Goal: Information Seeking & Learning: Learn about a topic

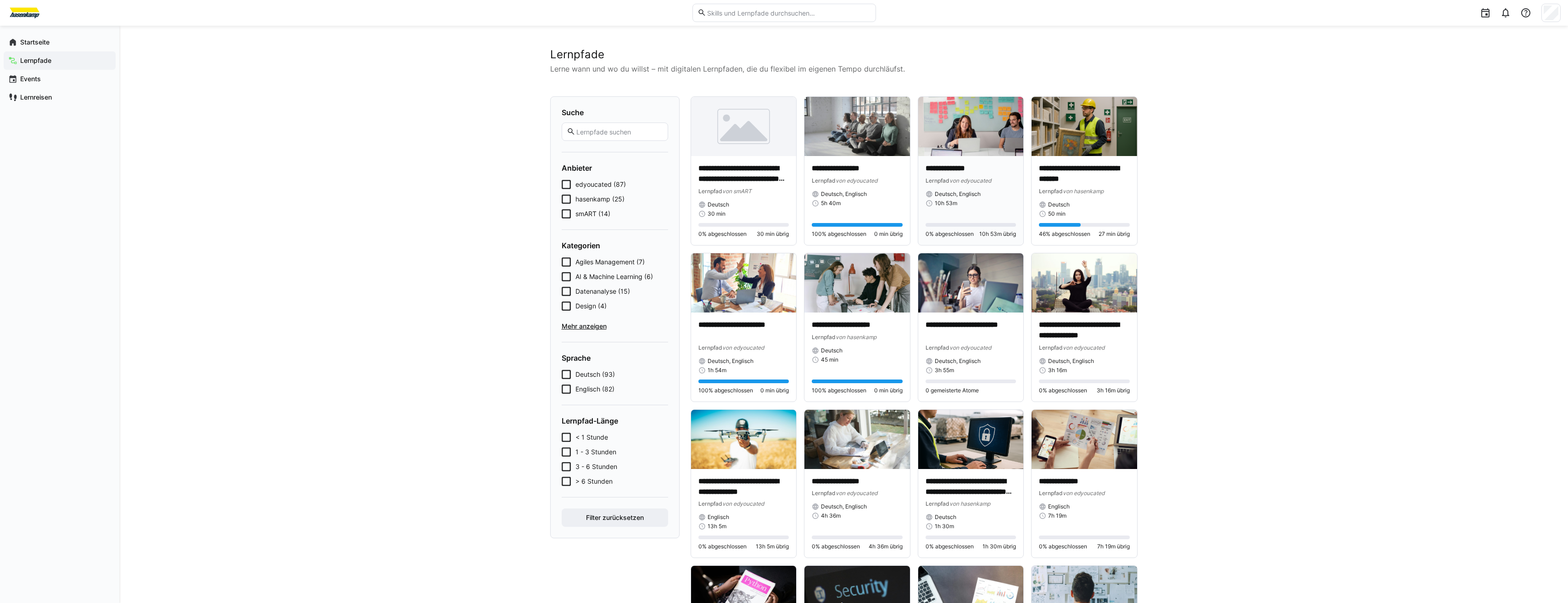
click at [949, 152] on img at bounding box center [970, 127] width 105 height 59
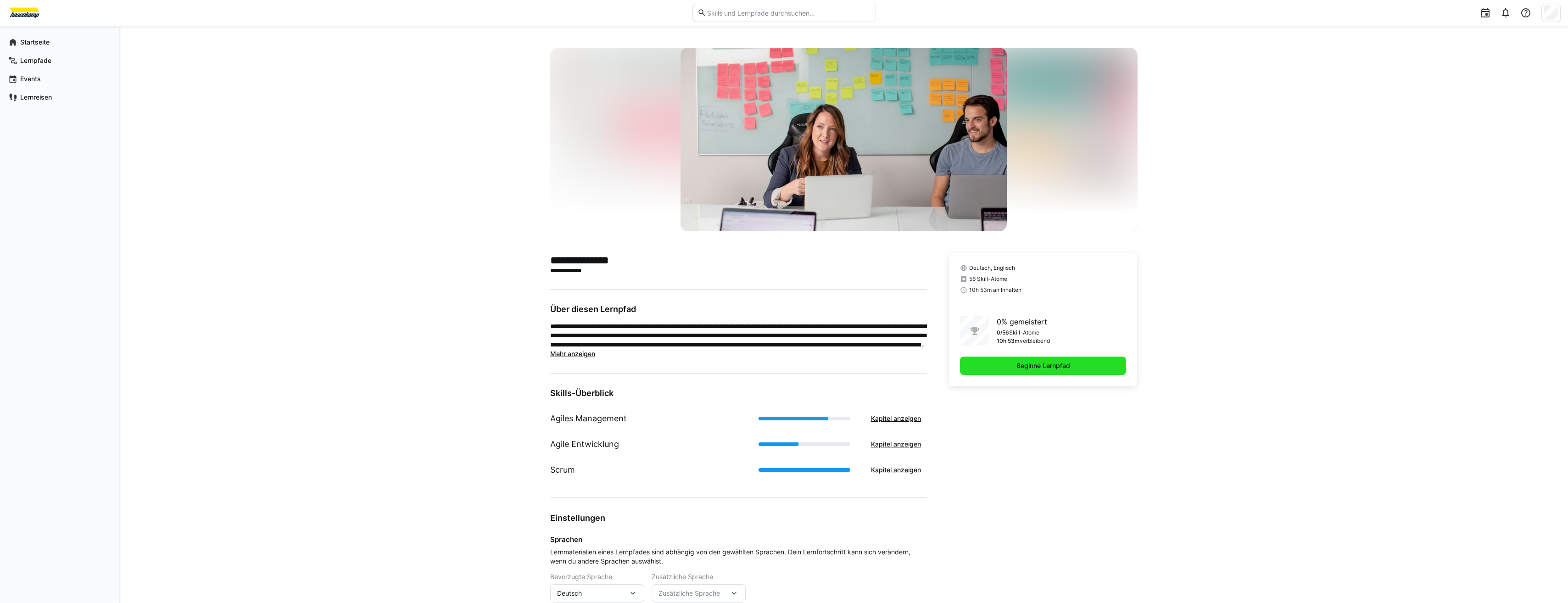
click at [1048, 372] on span "Beginne Lernpfad" at bounding box center [1044, 365] width 167 height 19
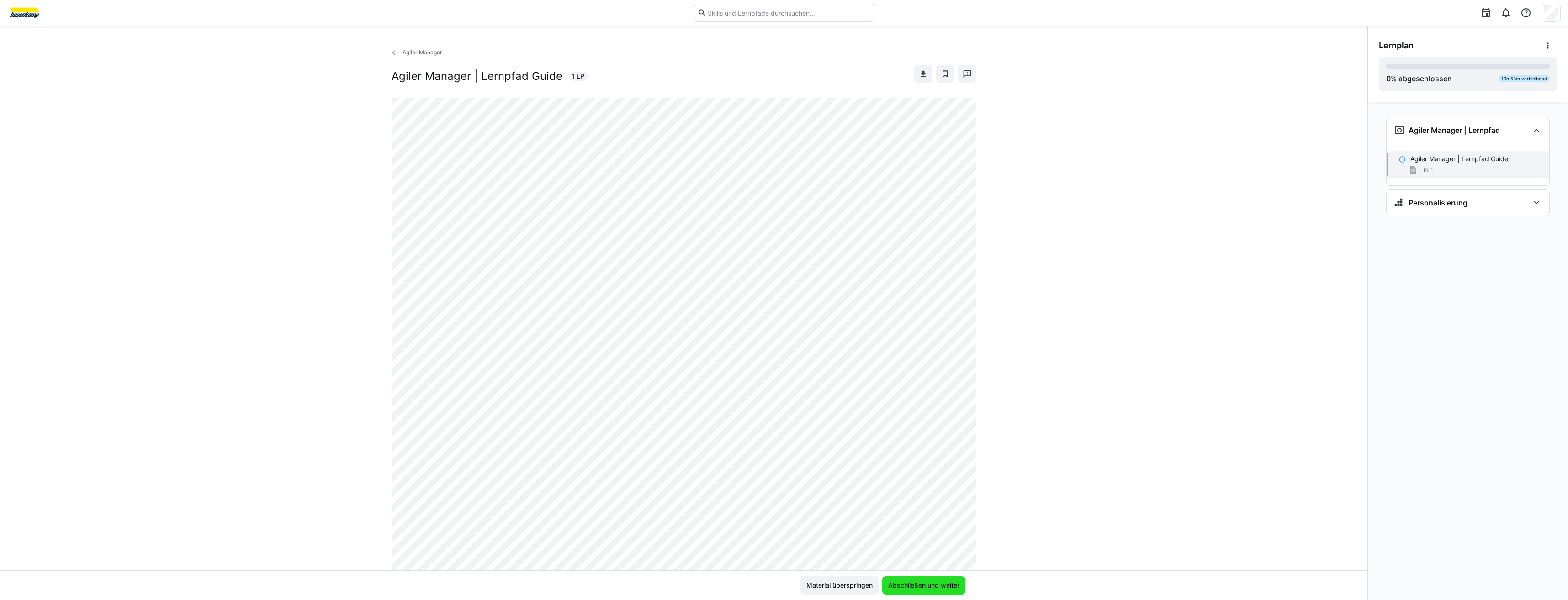
click at [913, 587] on span "Abschließen und weiter" at bounding box center [924, 584] width 74 height 9
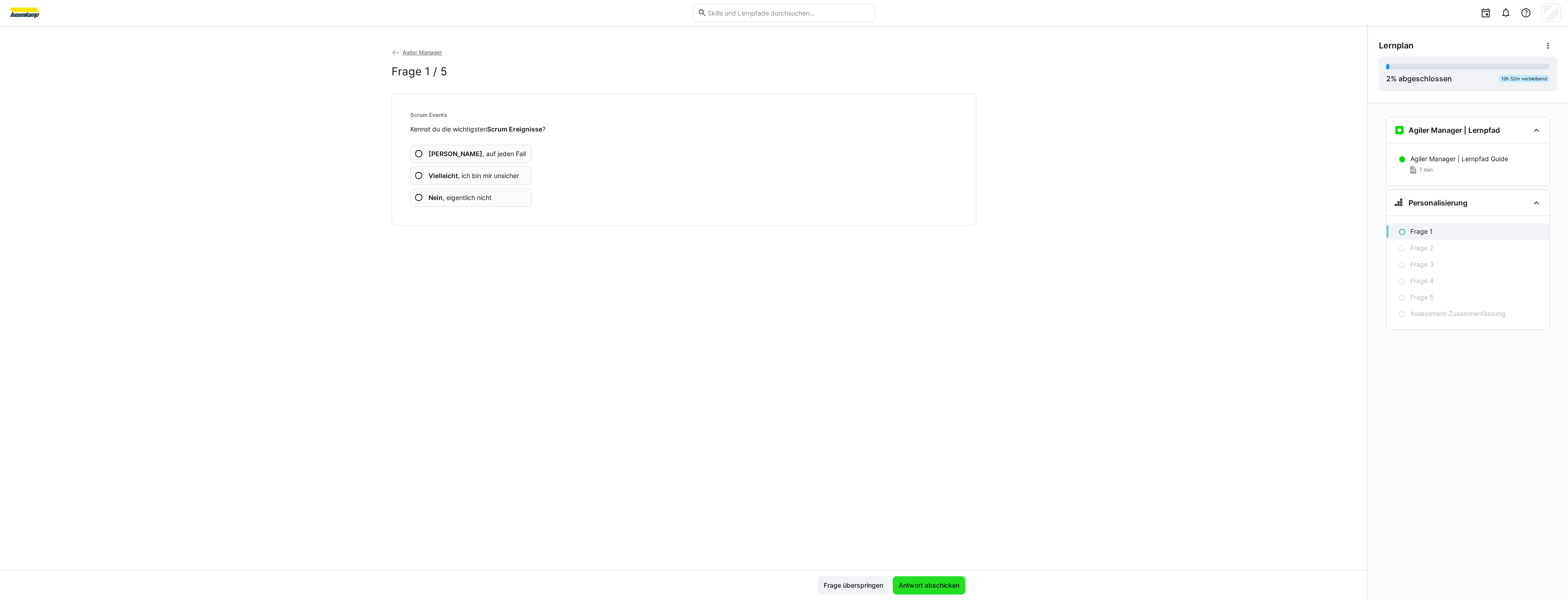
click at [913, 587] on span "Antwort abschicken" at bounding box center [929, 584] width 64 height 9
click at [449, 175] on b "Vielleicht" at bounding box center [443, 176] width 29 height 8
click at [957, 587] on span "Antwort abschicken" at bounding box center [929, 584] width 64 height 9
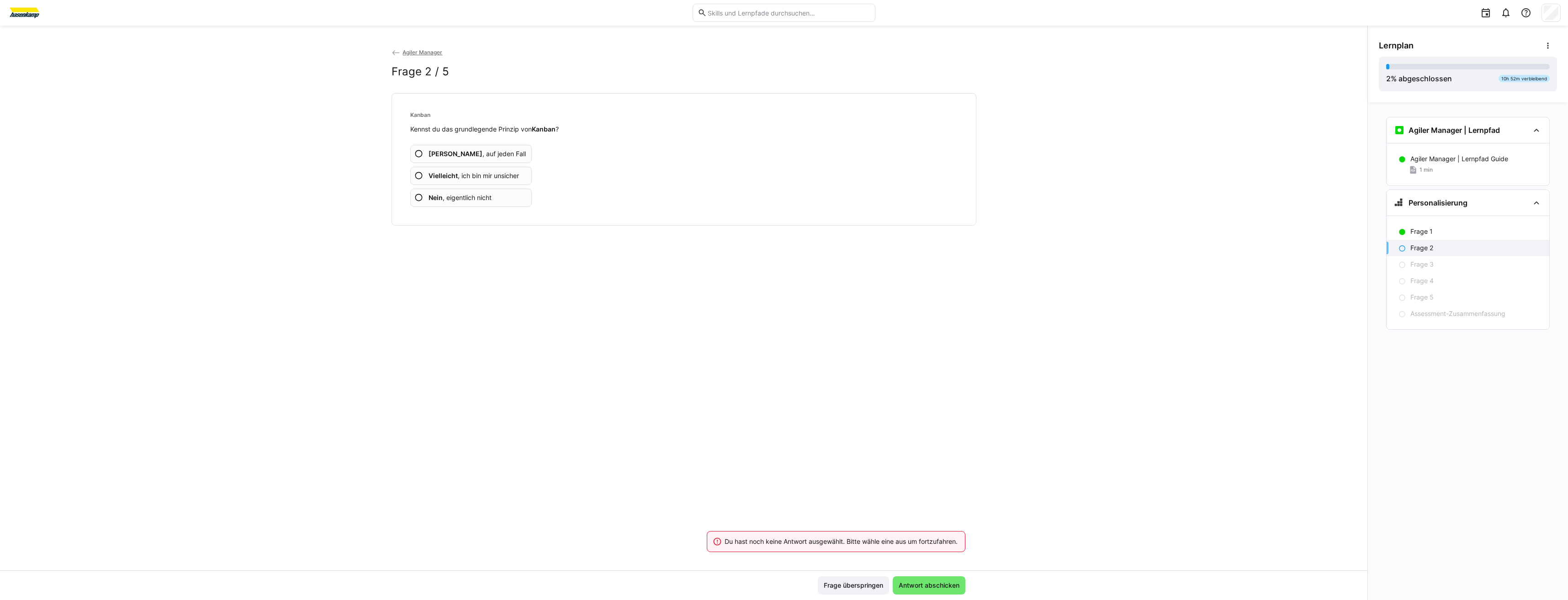
click at [435, 170] on app-assessment-question-radio "Vielleicht , ich bin mir unsicher" at bounding box center [471, 176] width 122 height 19
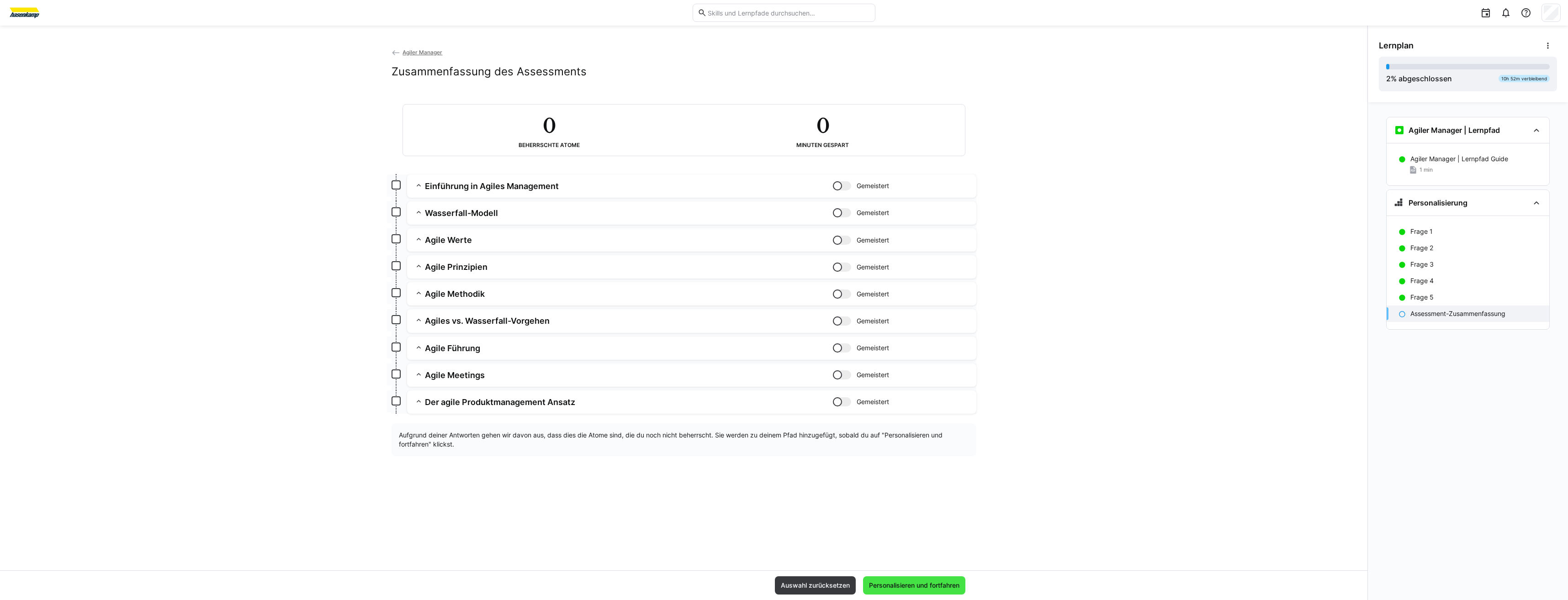
click at [938, 580] on span "Personalisieren und fortfahren" at bounding box center [913, 584] width 93 height 9
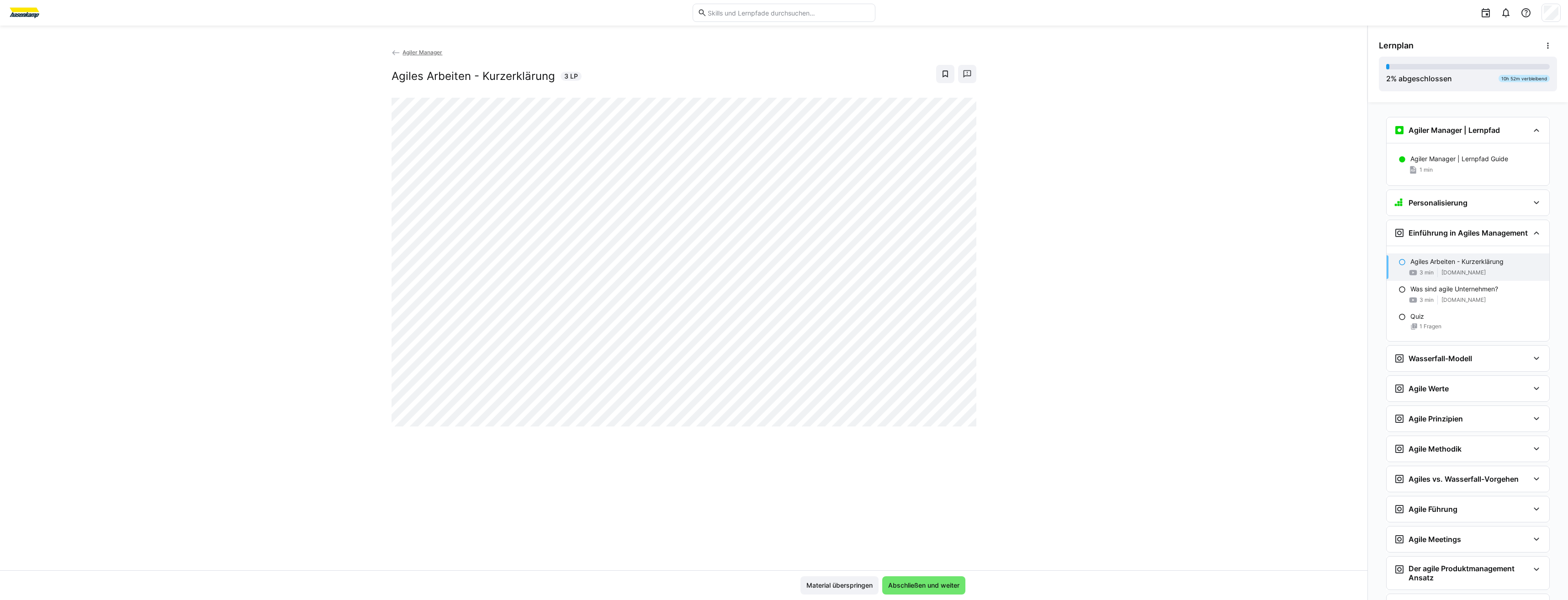
scroll to position [67, 0]
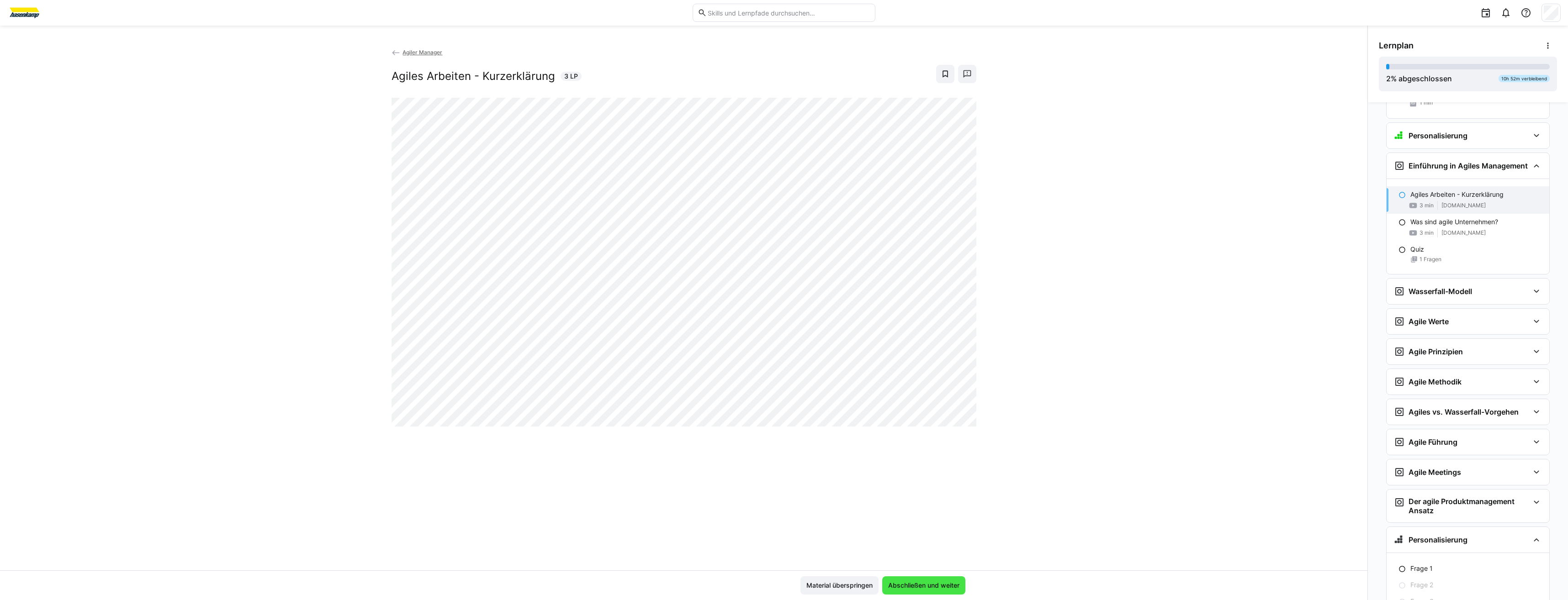
click at [941, 579] on span "Abschließen und weiter" at bounding box center [923, 585] width 83 height 19
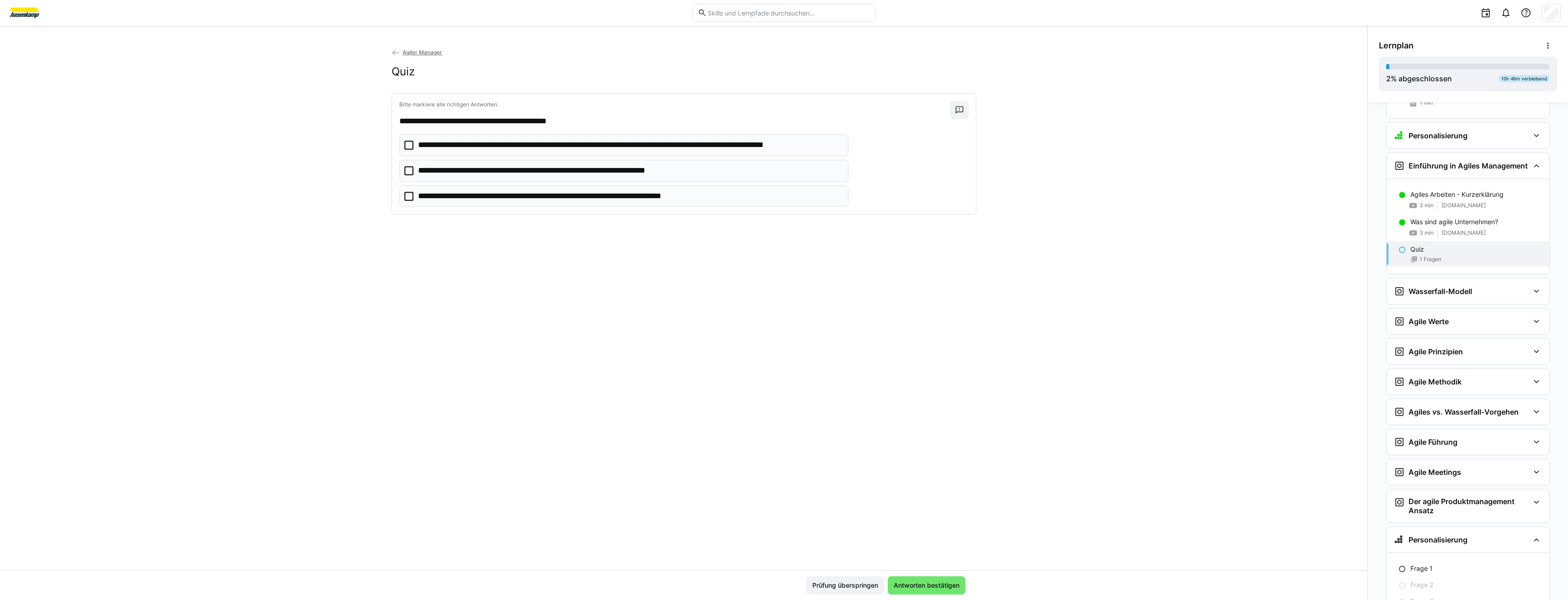
click at [941, 579] on span "Antworten bestätigen" at bounding box center [926, 585] width 77 height 19
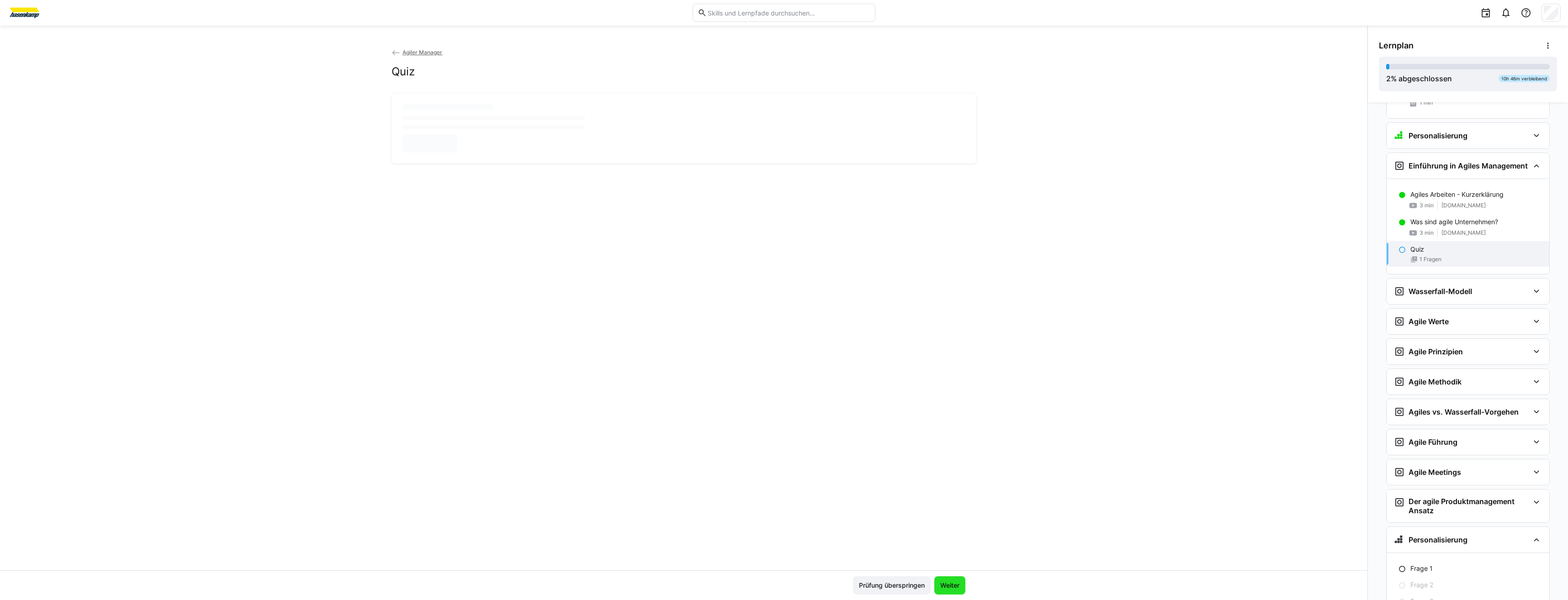
click at [941, 579] on span "Weiter" at bounding box center [950, 585] width 31 height 19
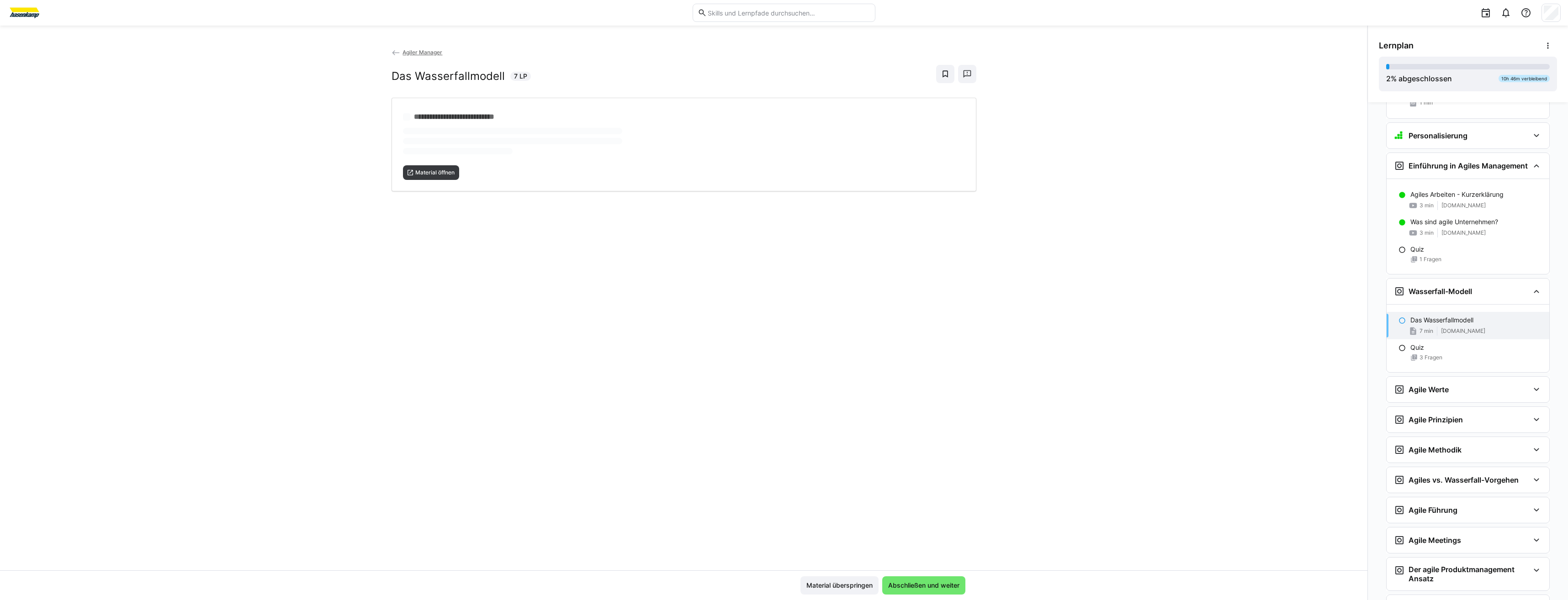
scroll to position [162, 0]
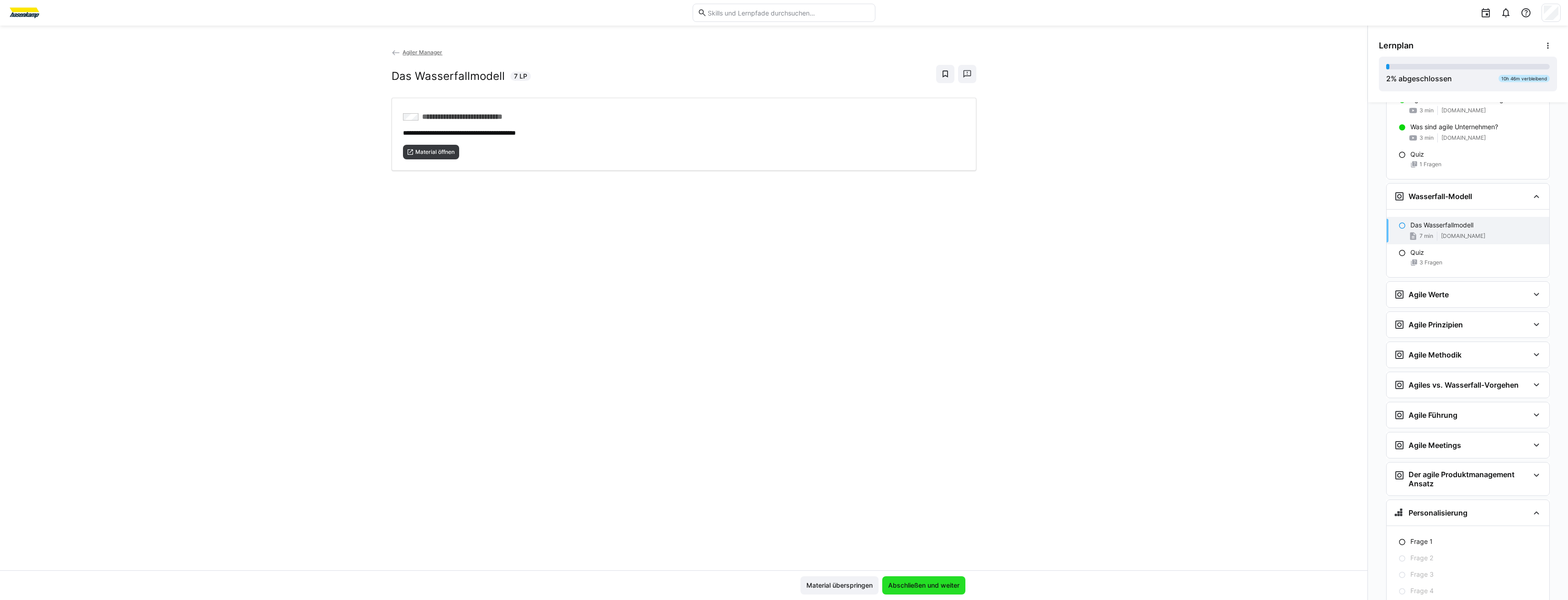
click at [941, 579] on span "Abschließen und weiter" at bounding box center [923, 585] width 83 height 19
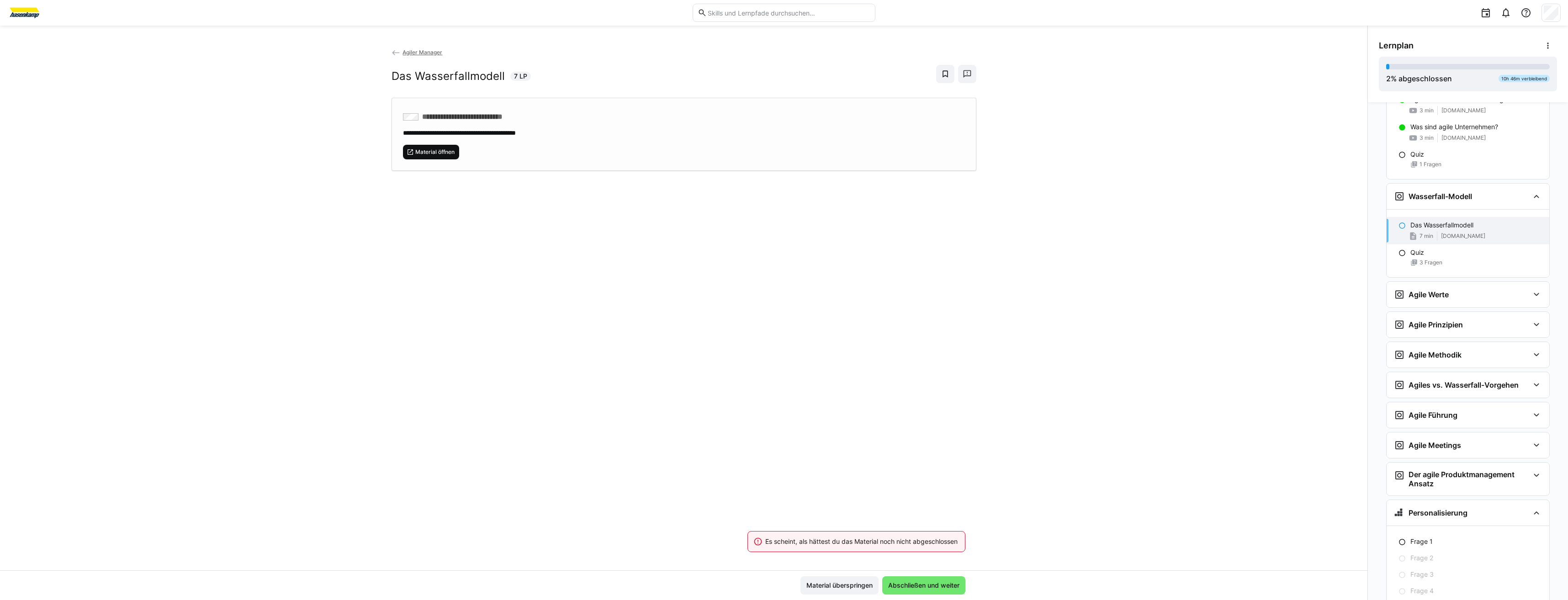
click at [443, 151] on span "Material öffnen" at bounding box center [435, 151] width 41 height 7
click at [924, 591] on span "Abschließen und weiter" at bounding box center [923, 585] width 83 height 19
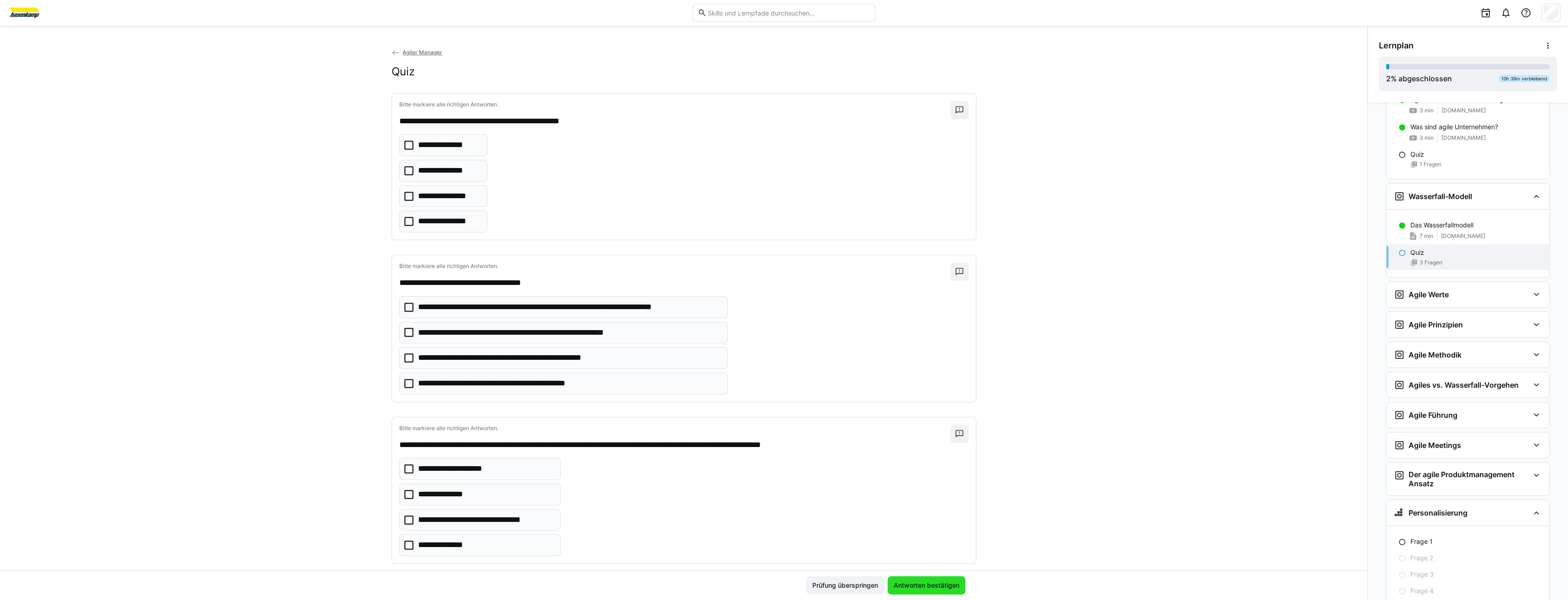
click at [924, 591] on span "Antworten bestätigen" at bounding box center [926, 585] width 77 height 19
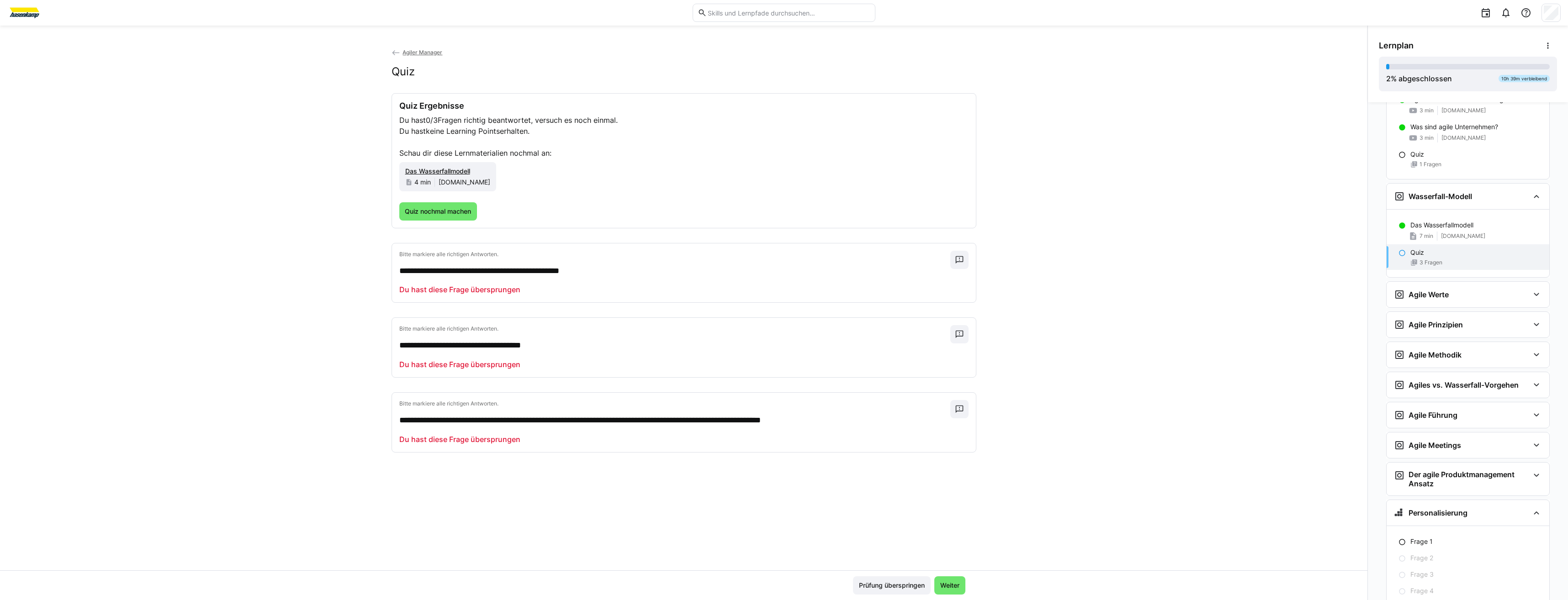
click at [924, 591] on span "Prüfung überspringen" at bounding box center [891, 585] width 77 height 19
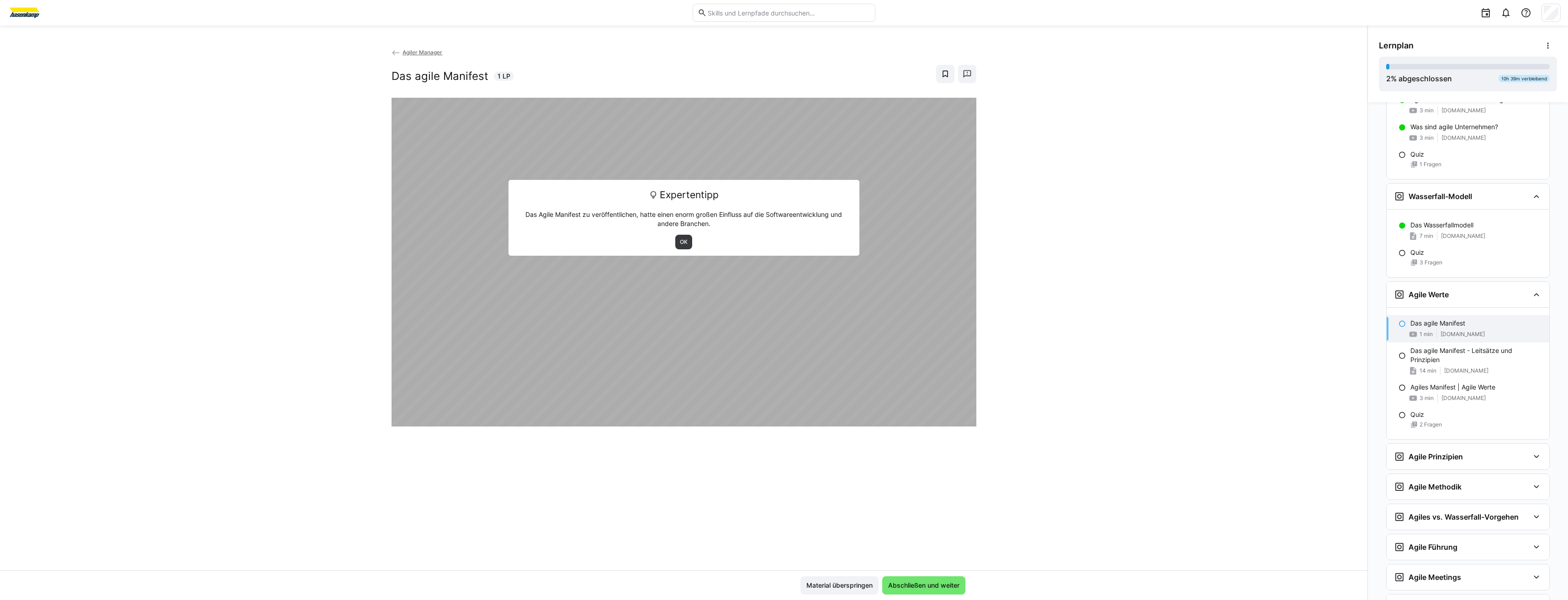
scroll to position [231, 0]
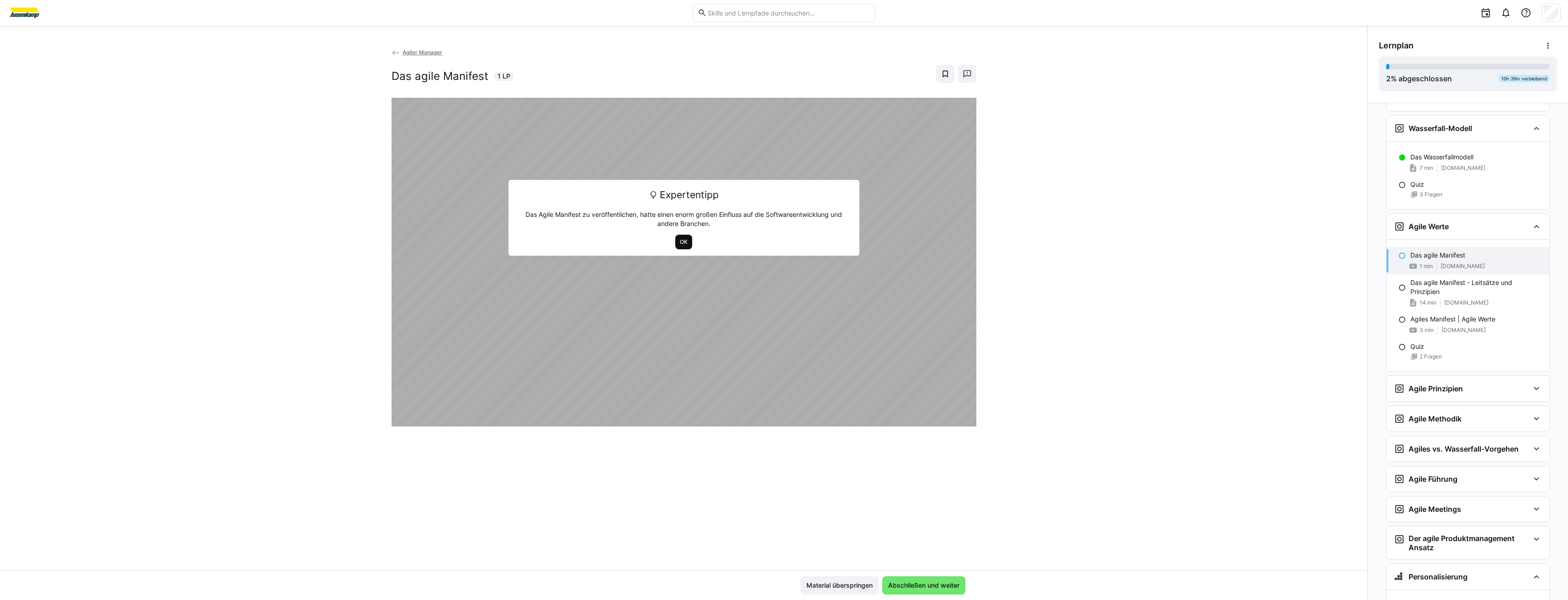
click at [680, 244] on span "OK" at bounding box center [683, 241] width 10 height 7
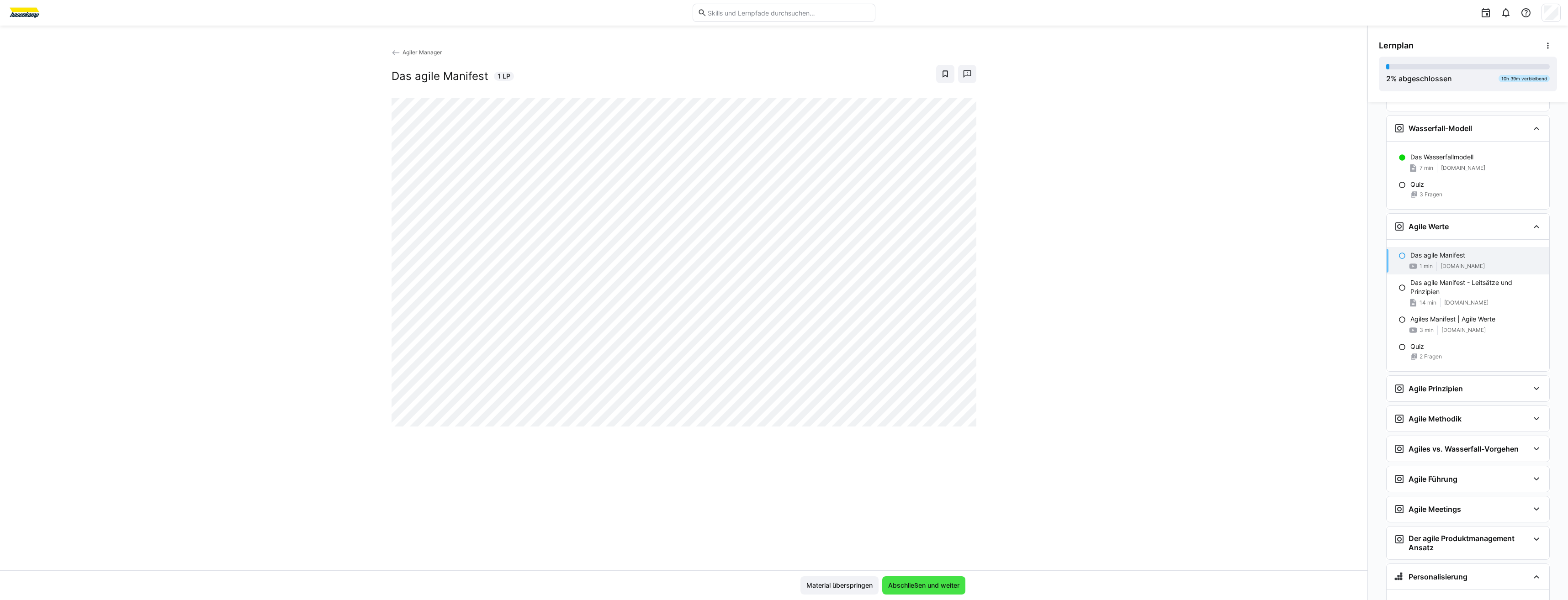
click at [948, 585] on span "Abschließen und weiter" at bounding box center [924, 584] width 74 height 9
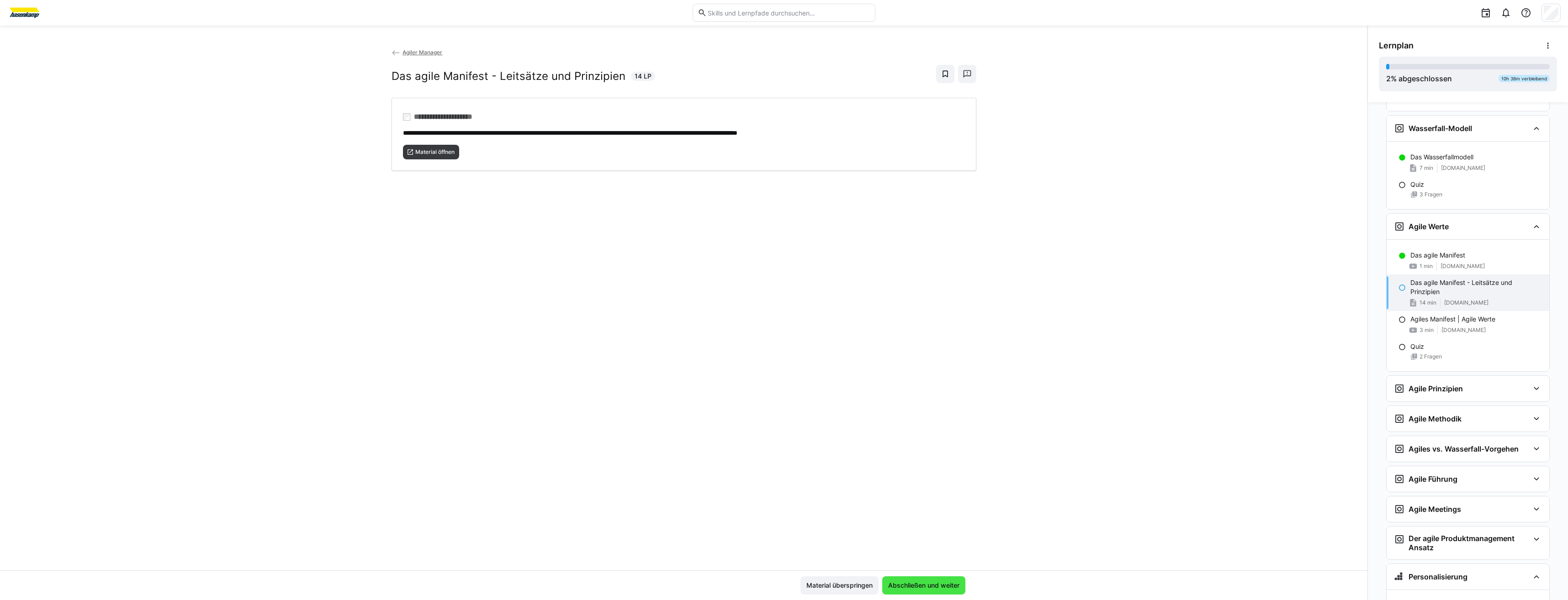
click at [948, 585] on span "Abschließen und weiter" at bounding box center [924, 584] width 74 height 9
click at [415, 149] on span "Material öffnen" at bounding box center [435, 151] width 41 height 7
click at [936, 580] on span "Abschließen und weiter" at bounding box center [923, 585] width 83 height 19
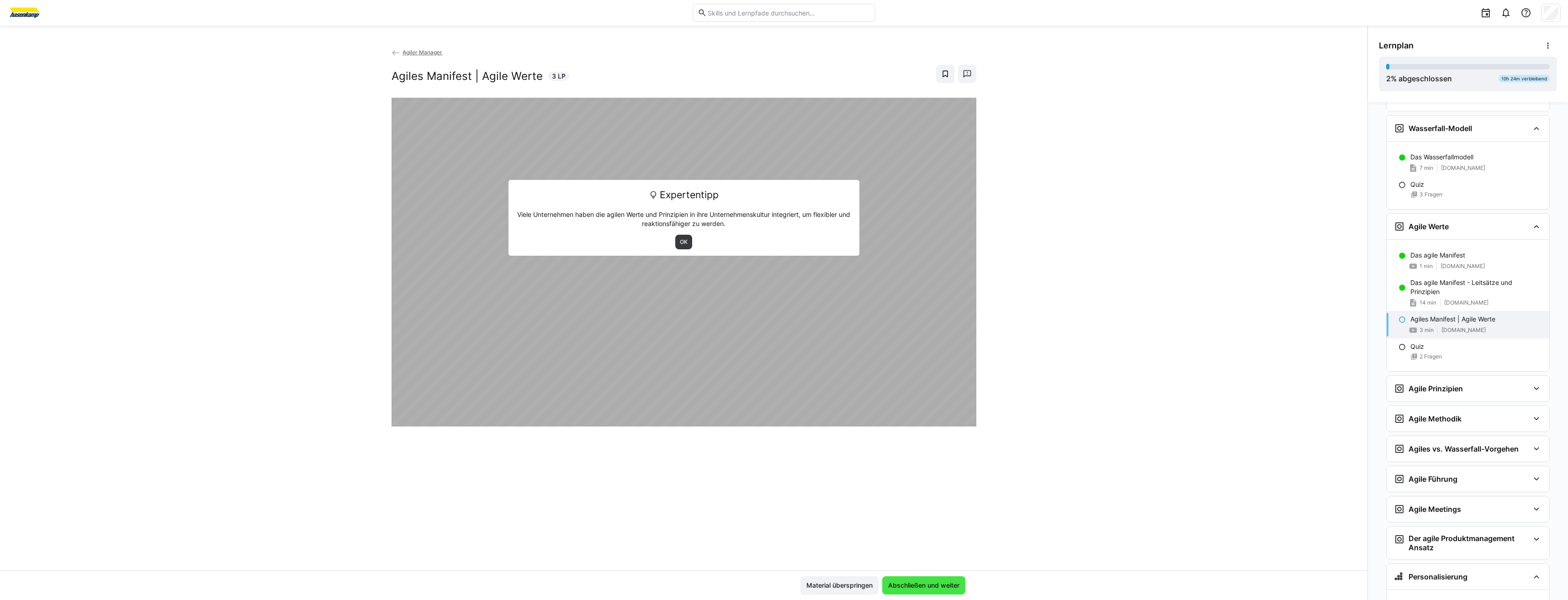
click at [936, 580] on span "Abschließen und weiter" at bounding box center [923, 585] width 83 height 19
click at [678, 234] on div "Expertentipp Viele Unternehmen haben die agilen Werte und Prinzipien in ihre Un…" at bounding box center [683, 218] width 351 height 76
click at [680, 239] on span "OK" at bounding box center [683, 241] width 10 height 7
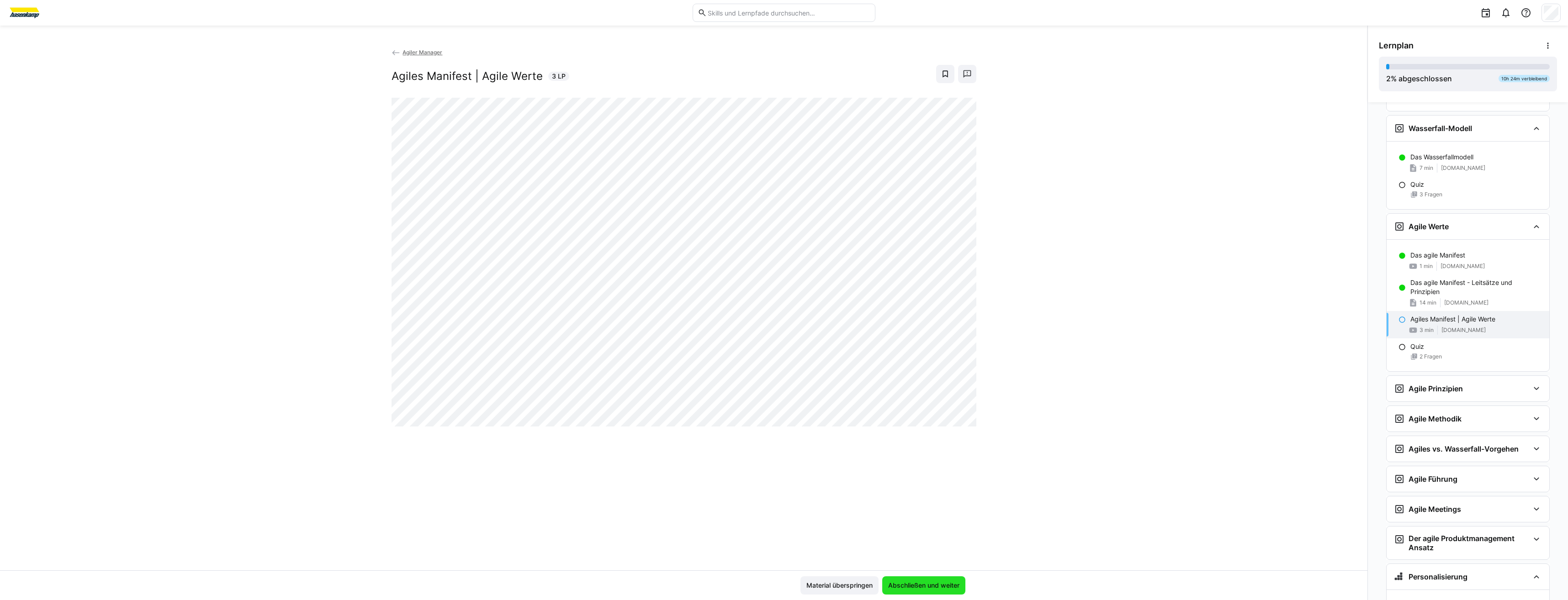
click at [931, 590] on span "Abschließen und weiter" at bounding box center [923, 585] width 83 height 19
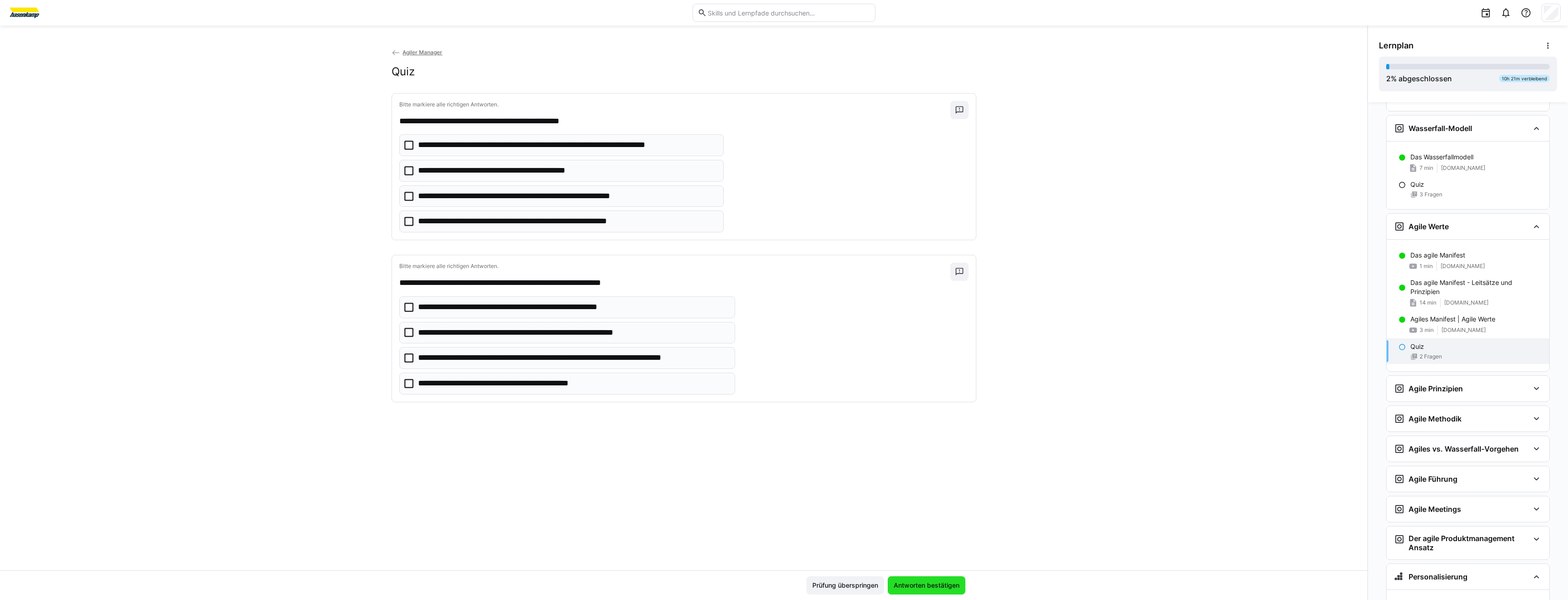
click at [931, 590] on span "Antworten bestätigen" at bounding box center [926, 585] width 77 height 19
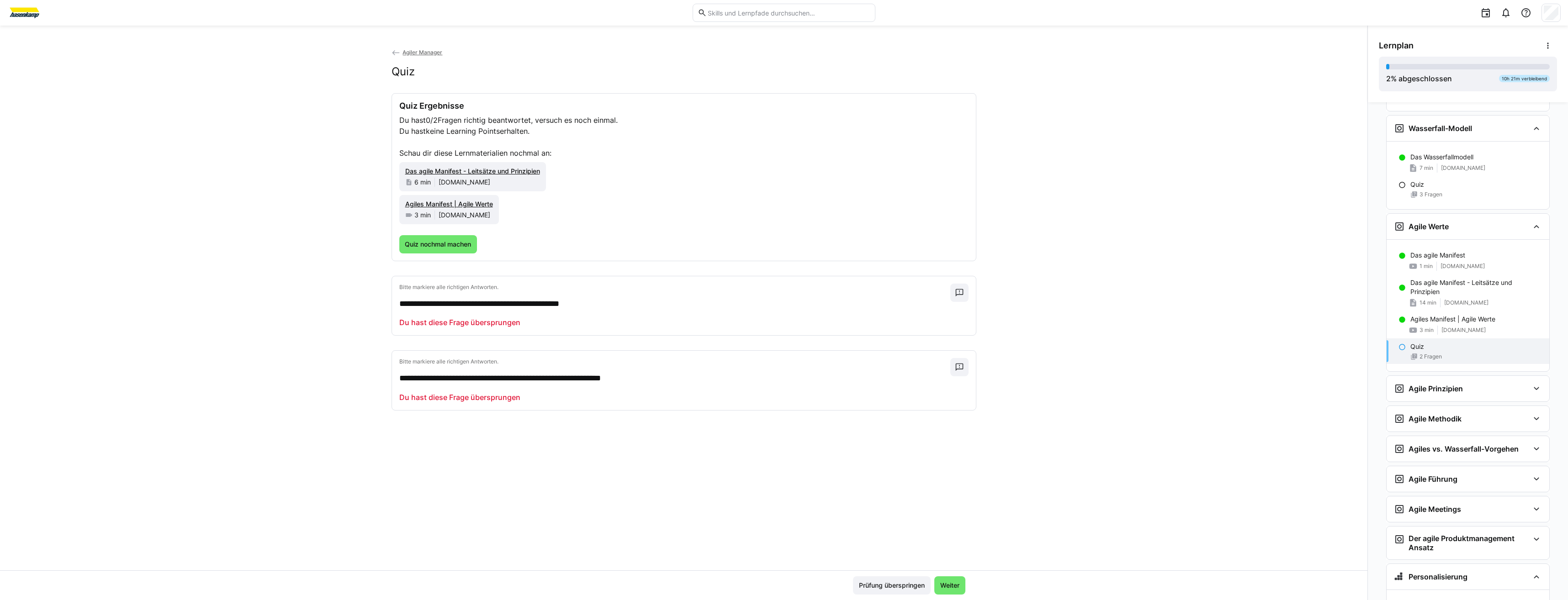
click at [931, 590] on div "Prüfung überspringen Weiter" at bounding box center [908, 585] width 112 height 19
click at [453, 243] on span "Quiz nochmal machen" at bounding box center [438, 243] width 69 height 9
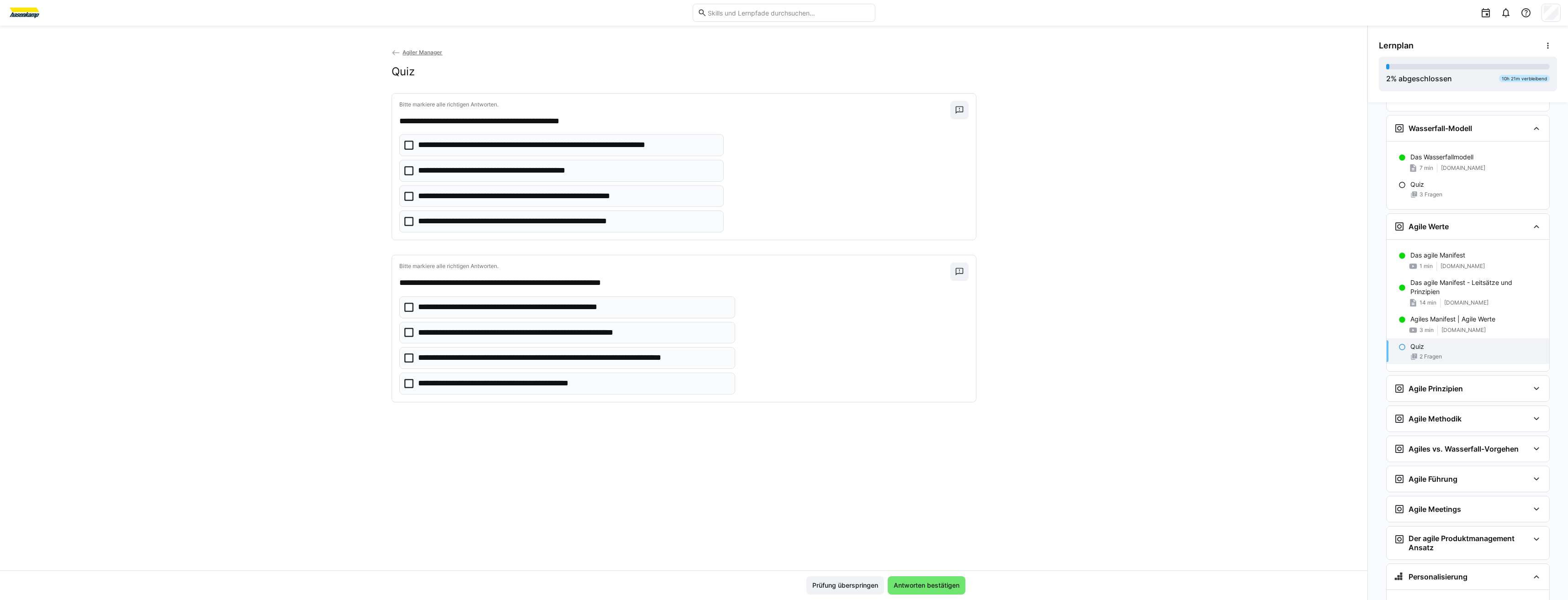
click at [454, 202] on eds-checkbox "**********" at bounding box center [561, 196] width 325 height 21
click at [465, 364] on eds-checkbox "**********" at bounding box center [566, 358] width 335 height 21
click at [920, 586] on span "Antworten bestätigen" at bounding box center [927, 584] width 68 height 9
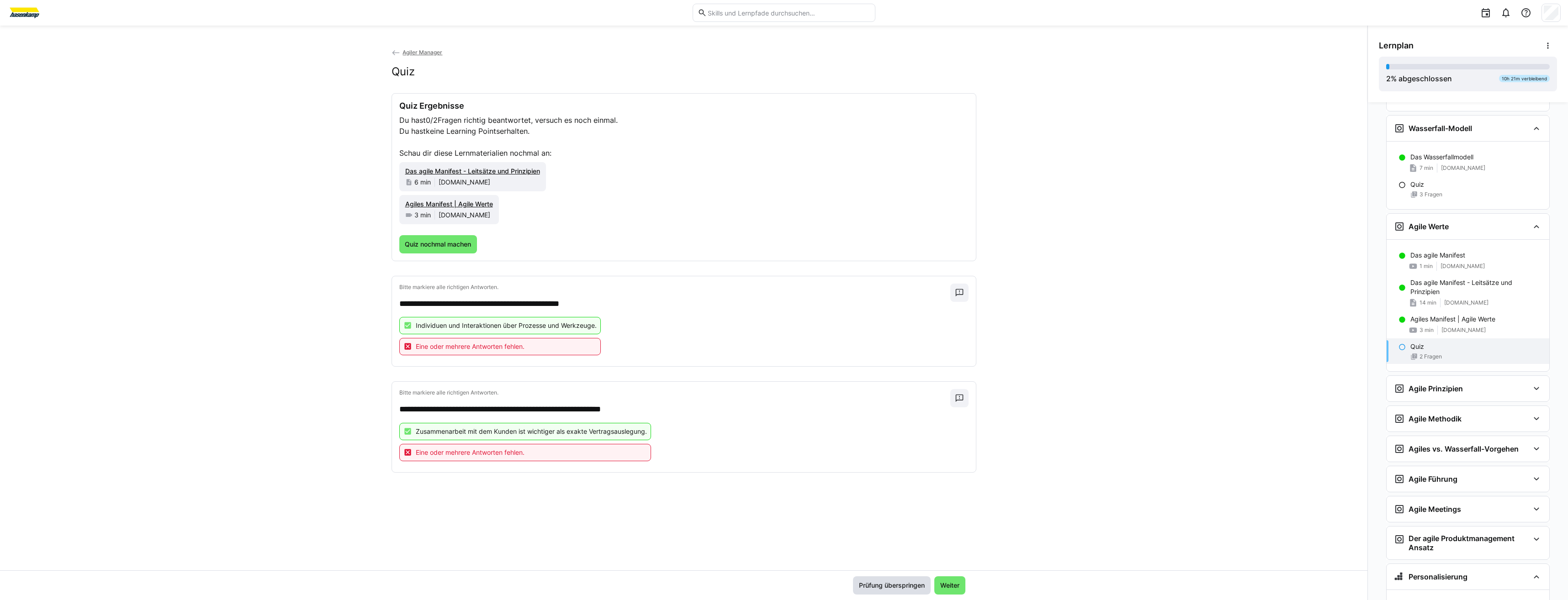
click at [920, 586] on span "Prüfung überspringen" at bounding box center [892, 584] width 68 height 9
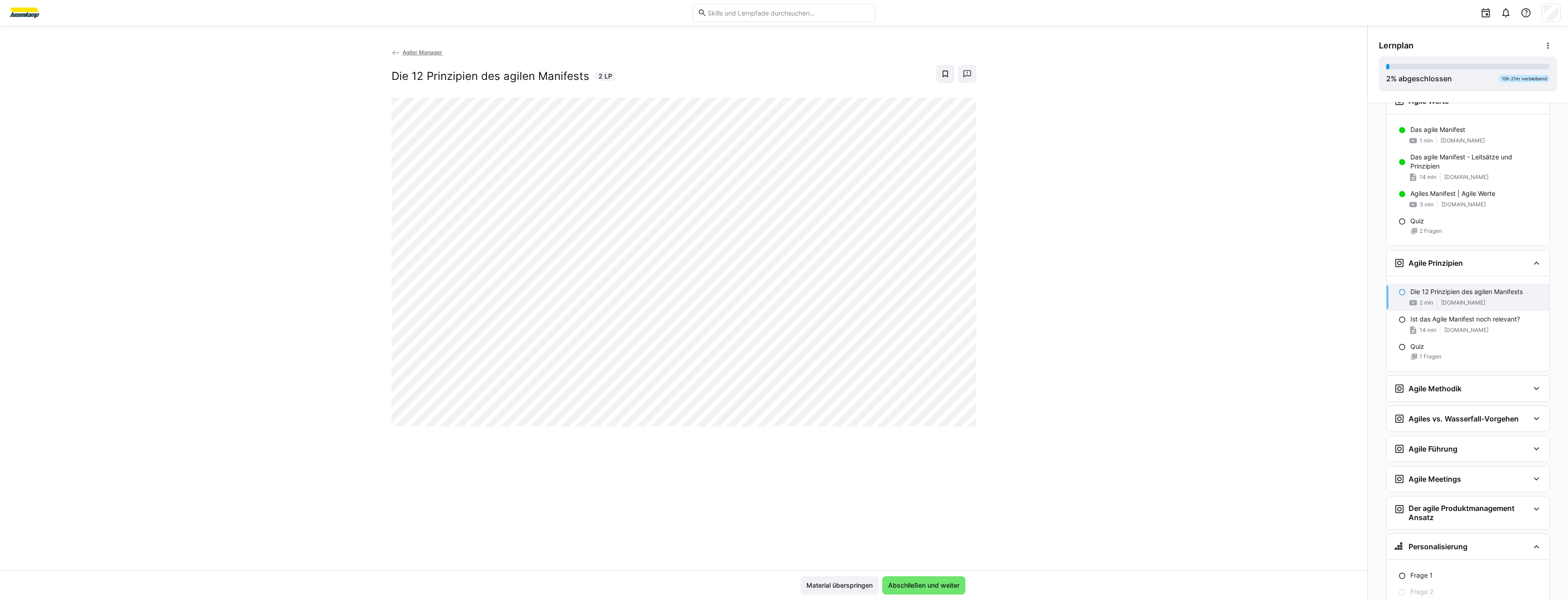
scroll to position [363, 0]
click at [904, 588] on span "Abschließen und weiter" at bounding box center [924, 584] width 74 height 9
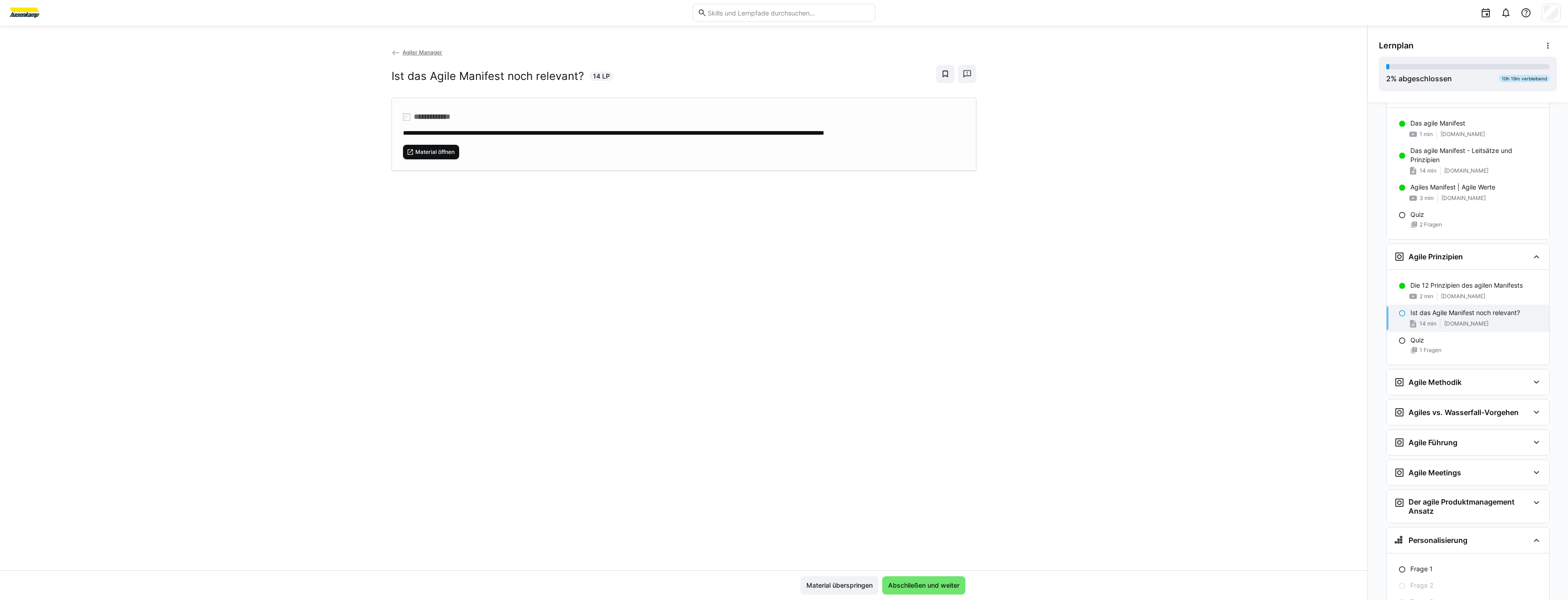
click at [432, 155] on span "Material öffnen" at bounding box center [435, 151] width 41 height 7
click at [957, 584] on span "Abschließen und weiter" at bounding box center [924, 584] width 74 height 9
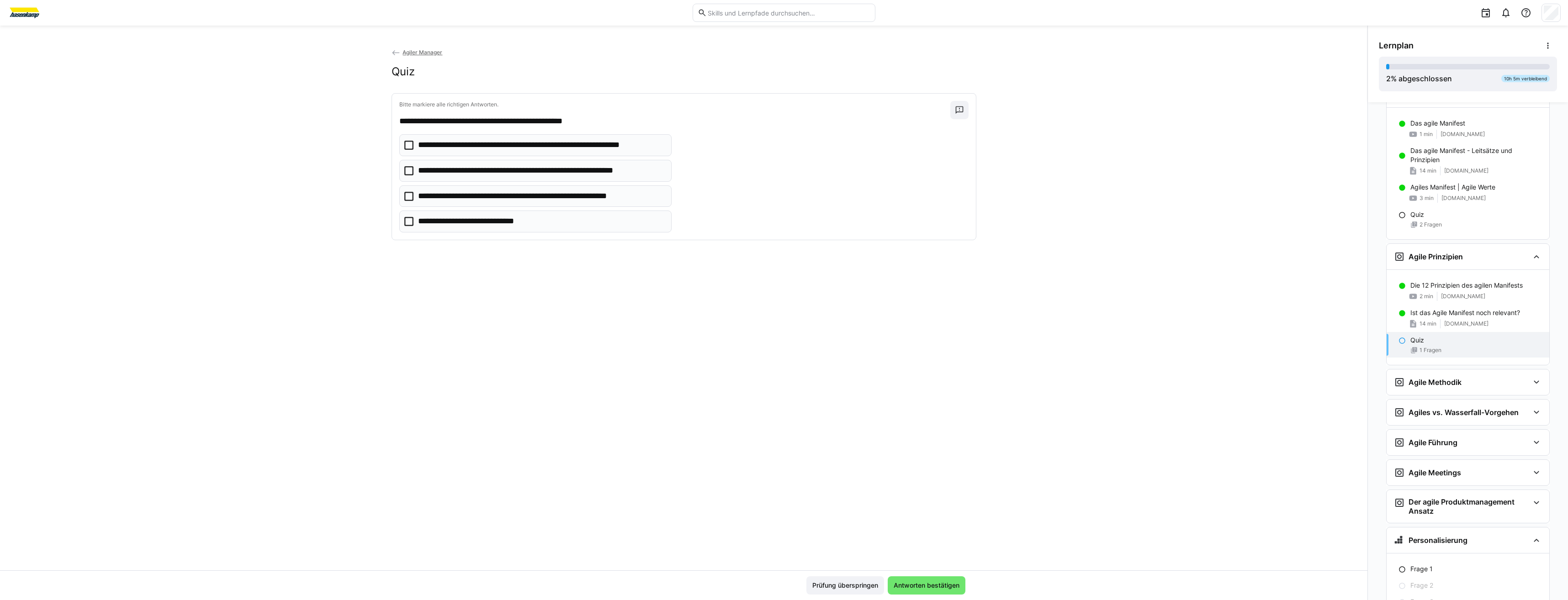
click at [421, 193] on p "**********" at bounding box center [539, 196] width 240 height 12
click at [924, 586] on span "Antworten bestätigen" at bounding box center [927, 584] width 68 height 9
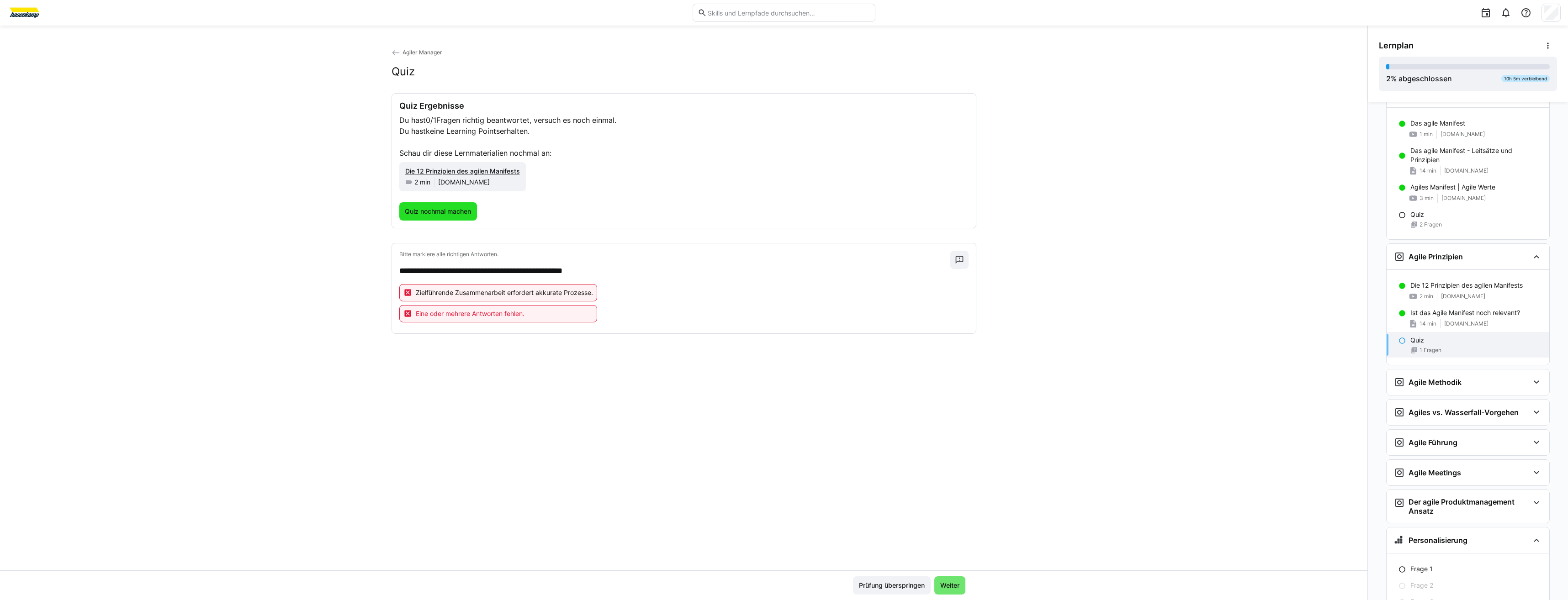
click at [407, 206] on span "Quiz nochmal machen" at bounding box center [438, 211] width 78 height 19
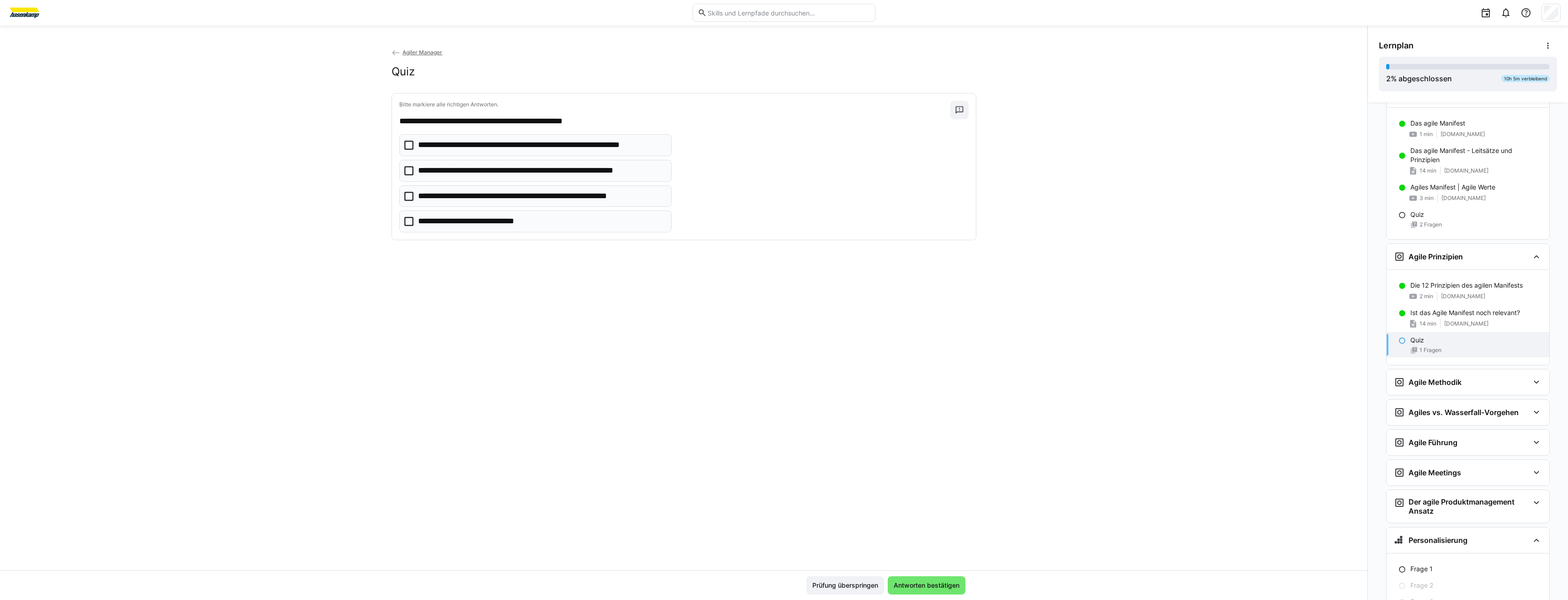
click at [405, 175] on icon at bounding box center [409, 170] width 9 height 9
click at [403, 138] on eds-checkbox "**********" at bounding box center [535, 145] width 273 height 21
click at [413, 175] on eds-checkbox "**********" at bounding box center [535, 171] width 273 height 21
click at [418, 197] on p "**********" at bounding box center [539, 196] width 240 height 12
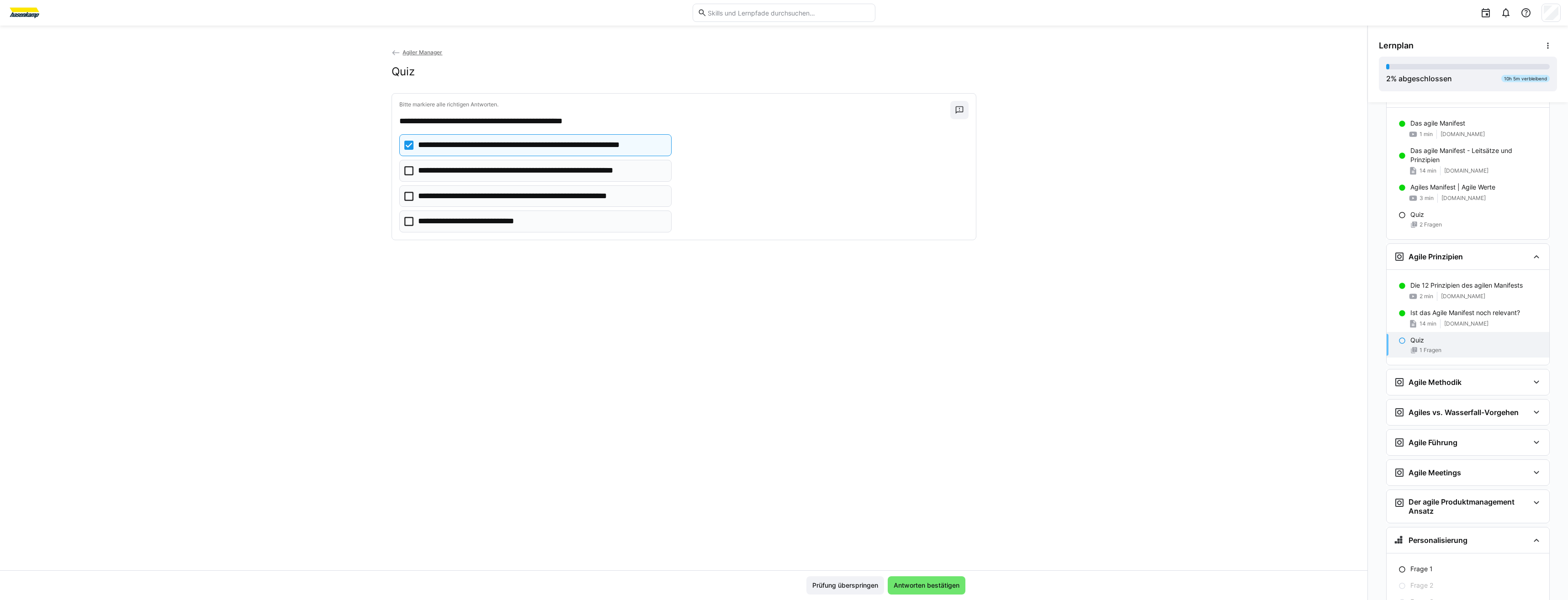
click at [414, 219] on eds-checkbox "**********" at bounding box center [535, 221] width 273 height 21
click at [927, 590] on span "Antworten bestätigen" at bounding box center [926, 585] width 77 height 19
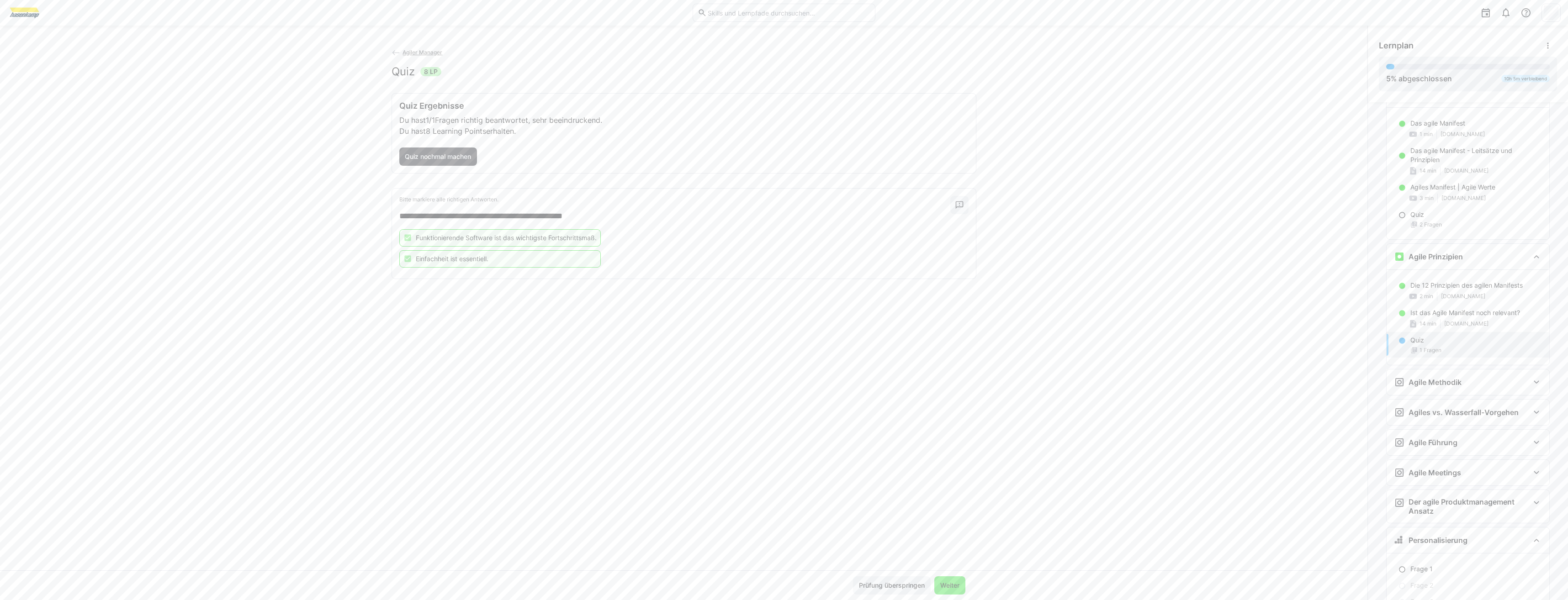
click at [943, 580] on span "Weiter" at bounding box center [949, 584] width 22 height 9
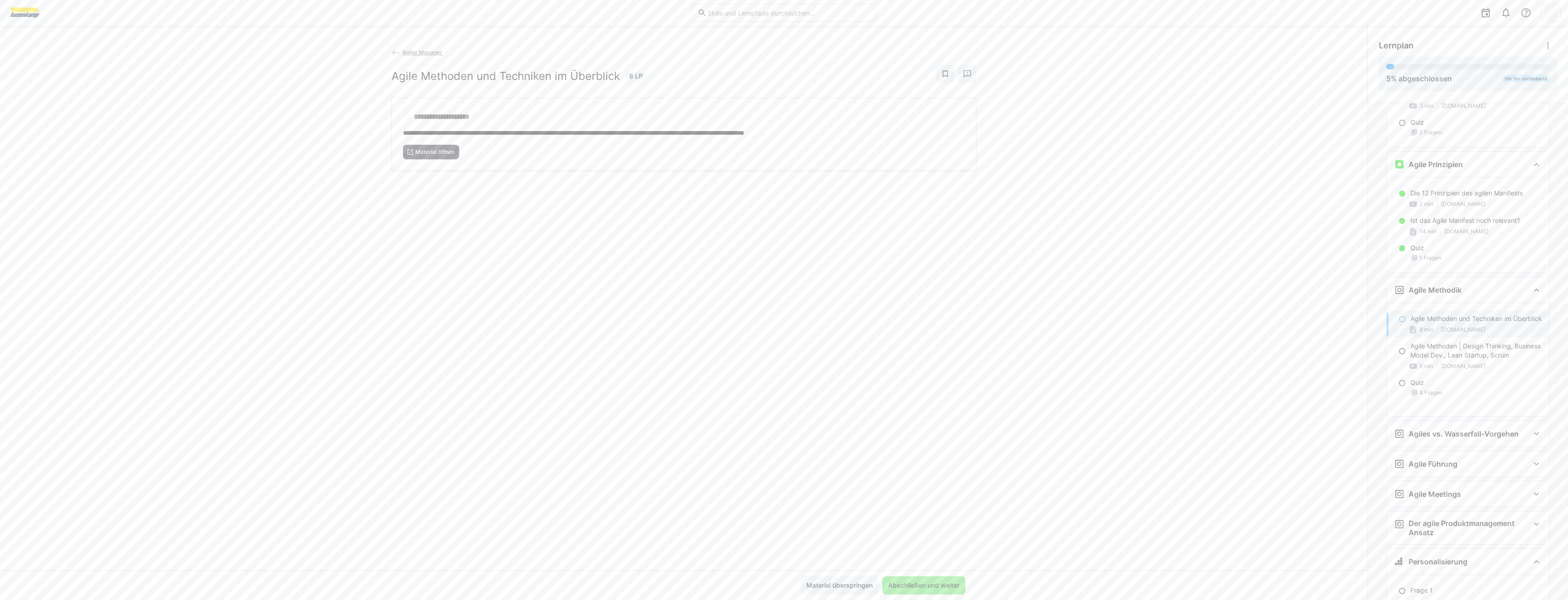
scroll to position [457, 0]
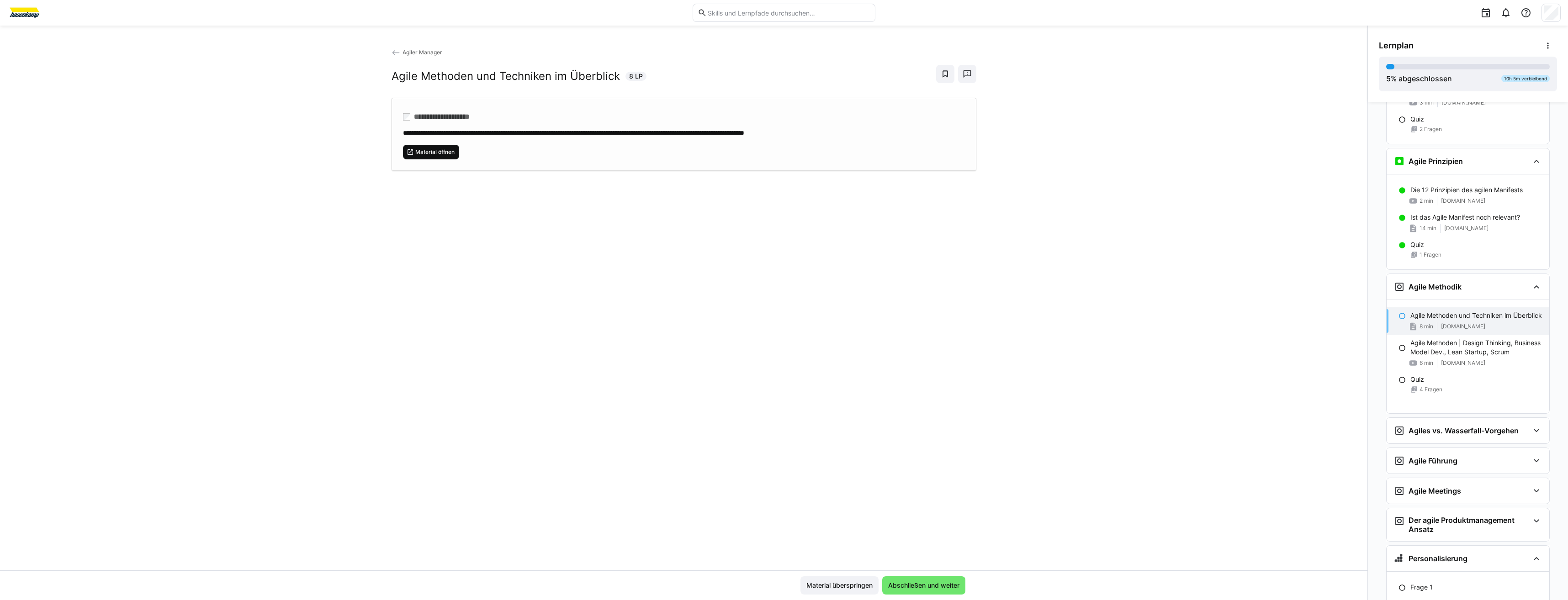
click at [443, 149] on span "Material öffnen" at bounding box center [435, 151] width 41 height 7
click at [942, 579] on span "Abschließen und weiter" at bounding box center [923, 585] width 83 height 19
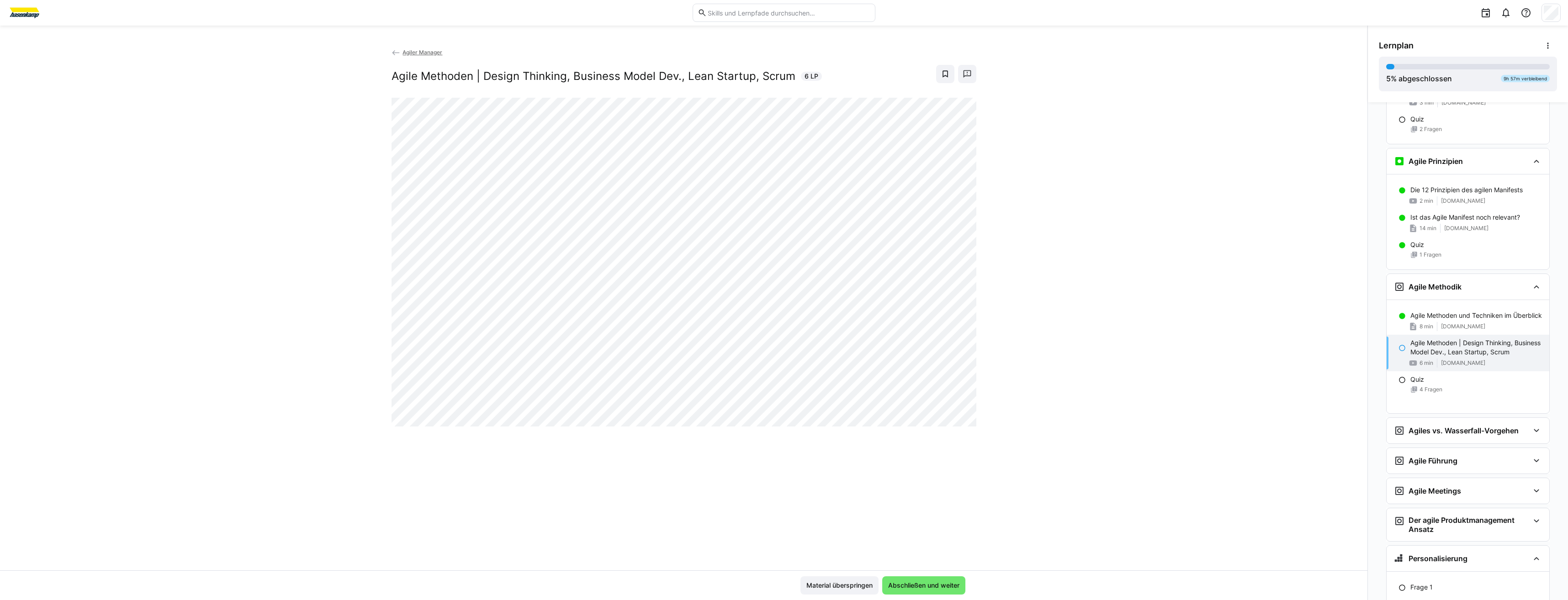
click at [942, 573] on div "Material überspringen Abschließen und weiter" at bounding box center [683, 585] width 1368 height 29
click at [943, 586] on span "Abschließen und weiter" at bounding box center [924, 584] width 74 height 9
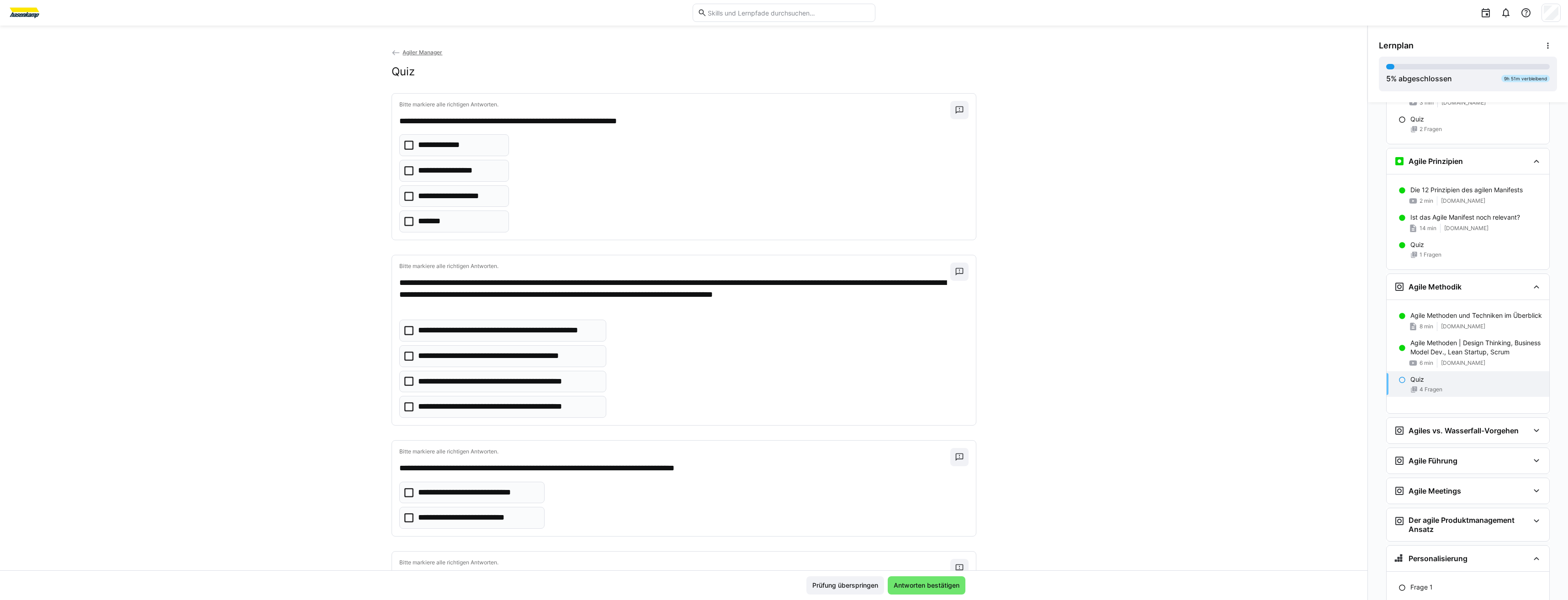
click at [418, 145] on p "**********" at bounding box center [446, 146] width 56 height 12
drag, startPoint x: 440, startPoint y: 403, endPoint x: 440, endPoint y: 414, distance: 11.0
click at [440, 414] on eds-checkbox "**********" at bounding box center [502, 407] width 207 height 21
click at [477, 520] on p "**********" at bounding box center [473, 518] width 109 height 12
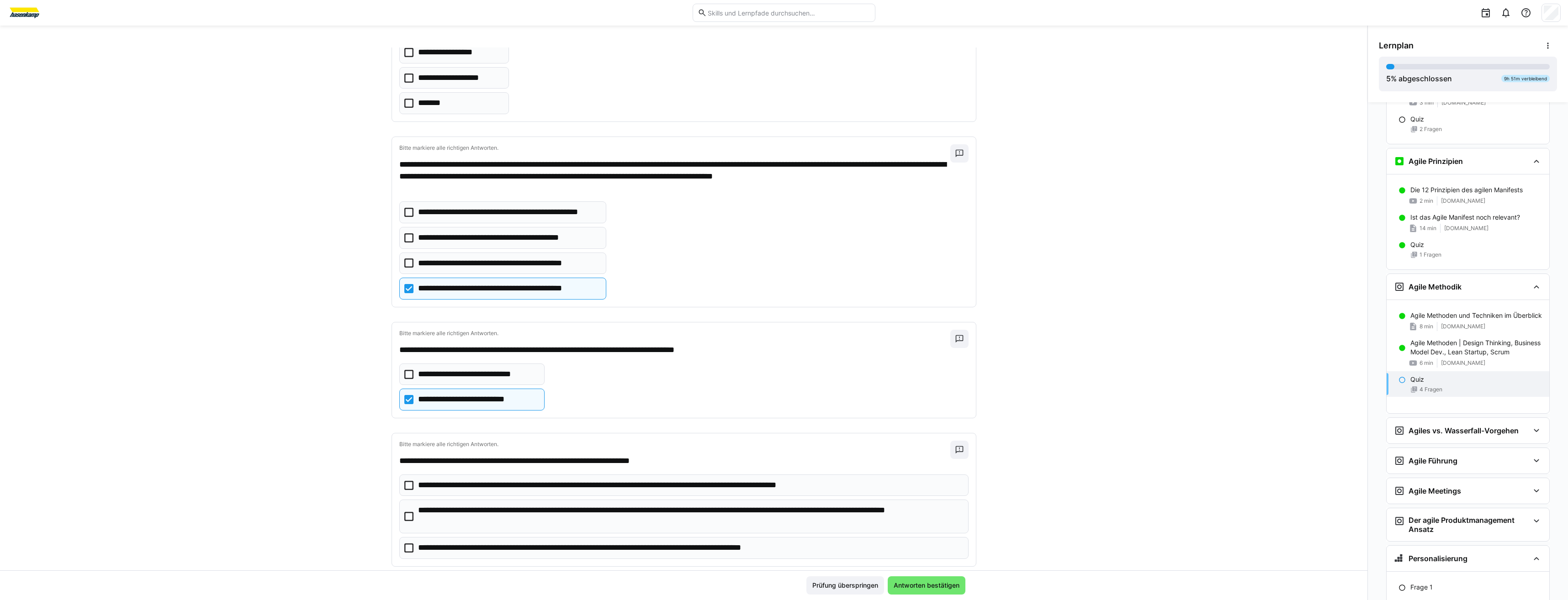
scroll to position [137, 0]
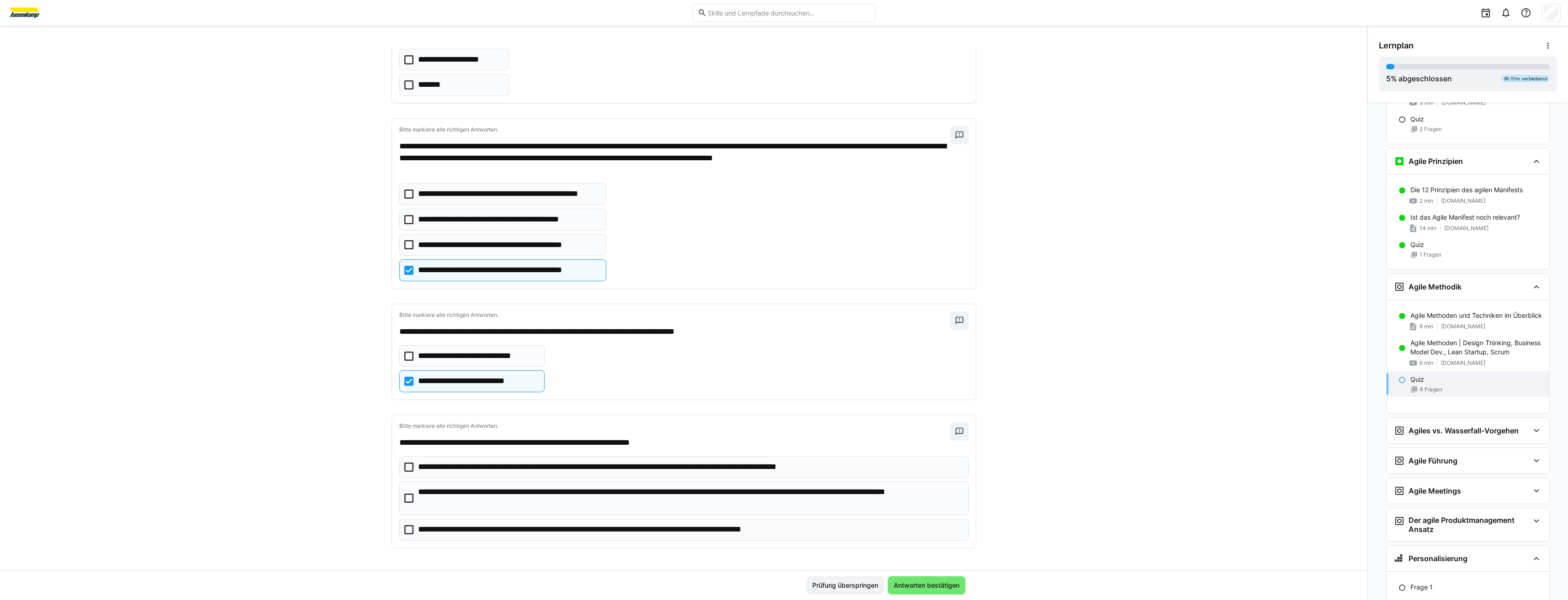
click at [477, 520] on eds-checkbox "**********" at bounding box center [683, 530] width 569 height 21
click at [917, 590] on span "Antworten bestätigen" at bounding box center [926, 585] width 77 height 19
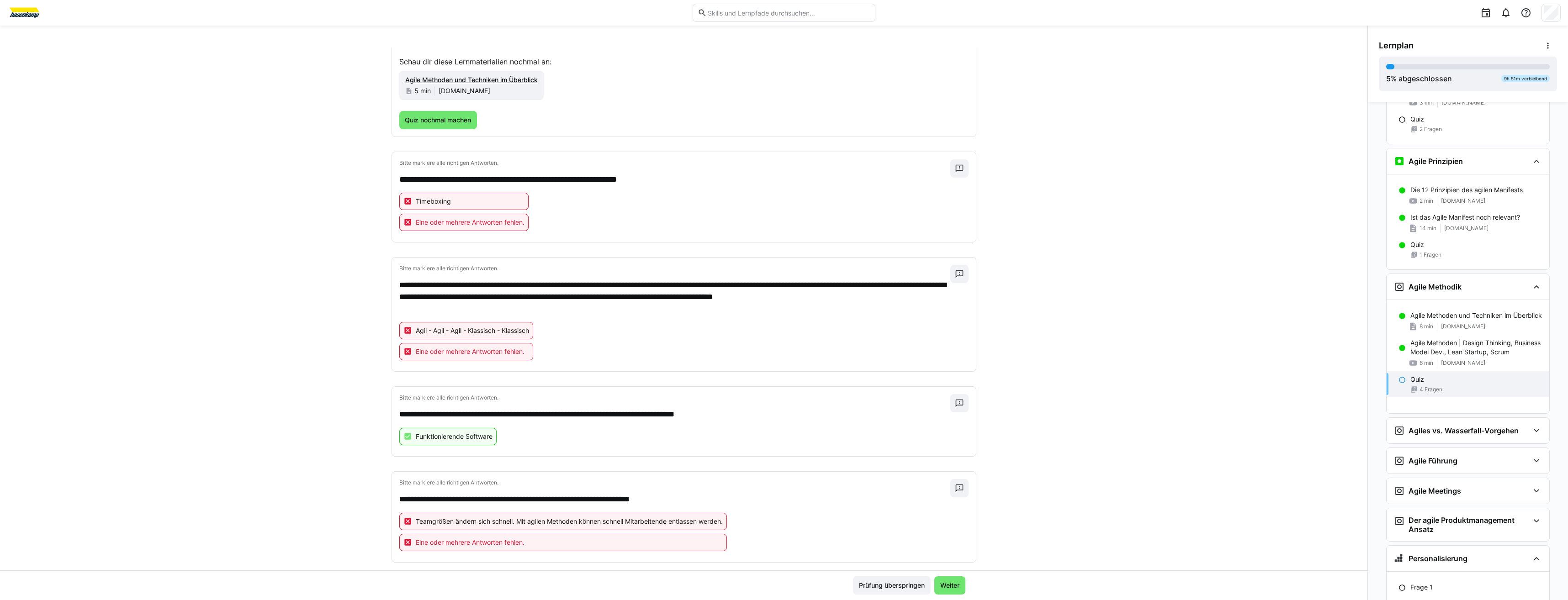
scroll to position [106, 0]
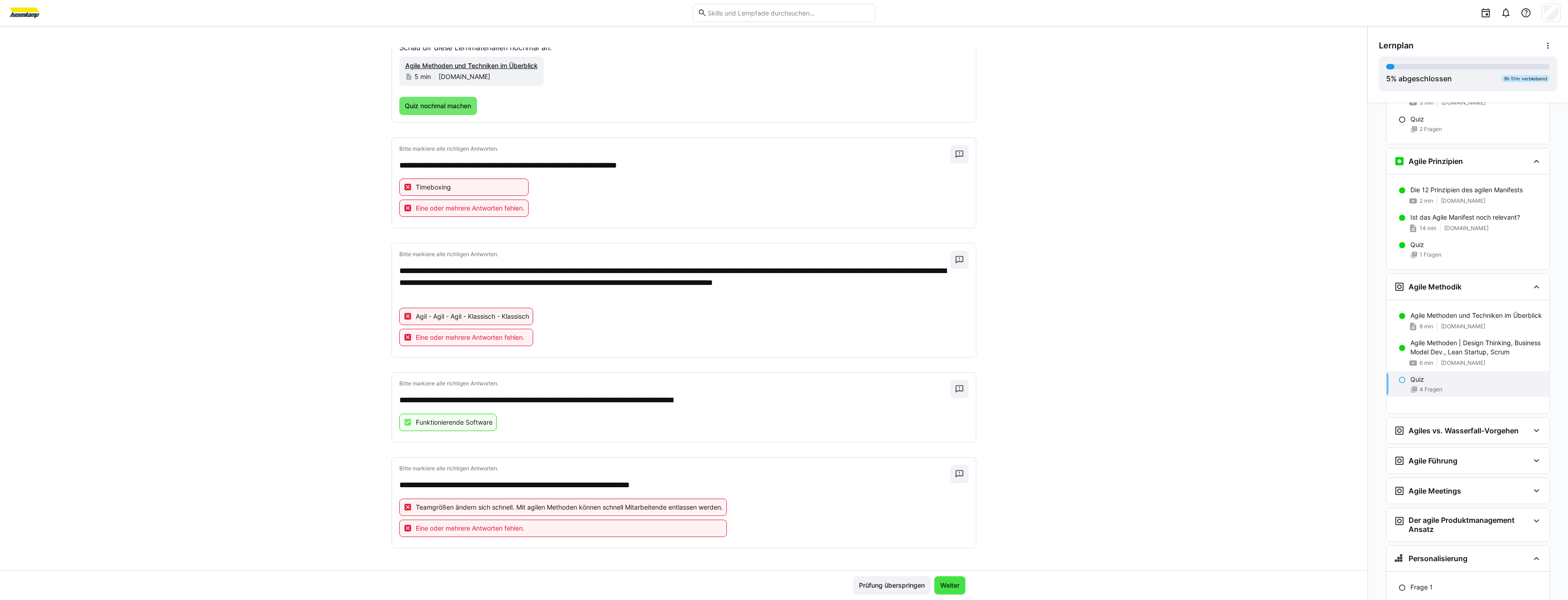
click at [936, 583] on span "Weiter" at bounding box center [950, 585] width 31 height 19
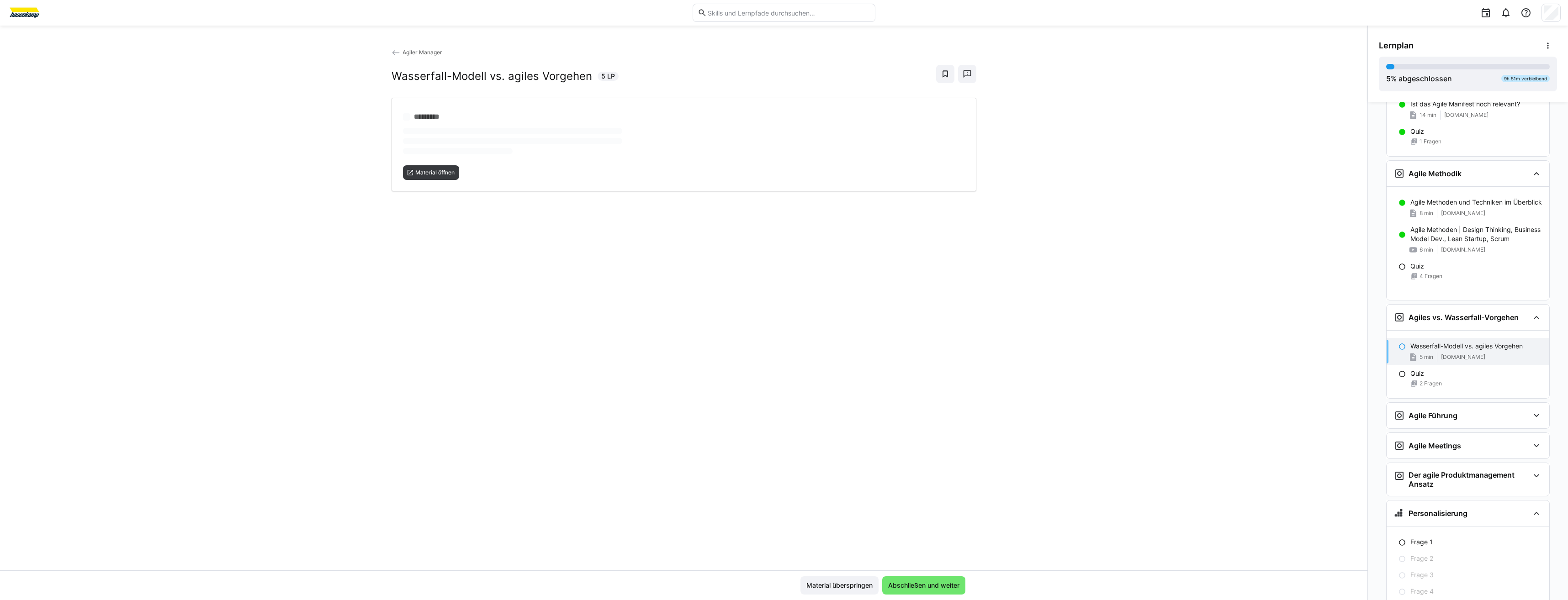
scroll to position [572, 0]
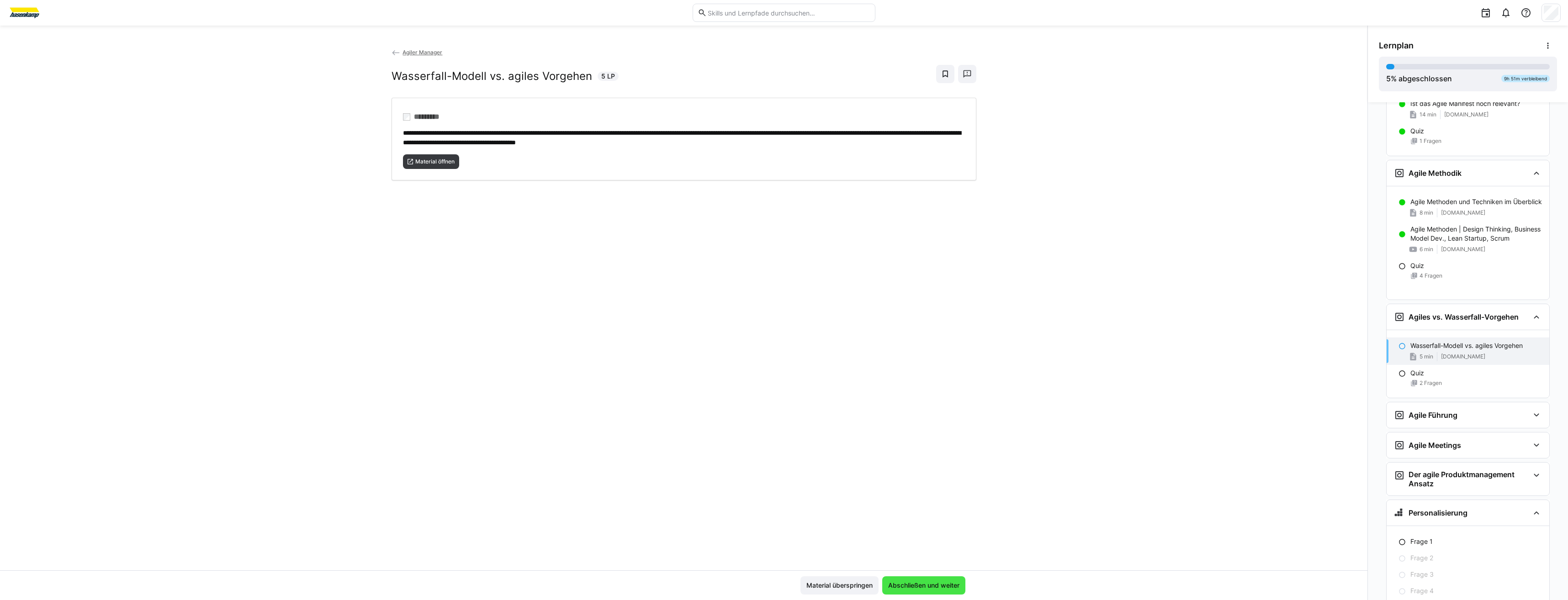
click at [895, 583] on span "Abschließen und weiter" at bounding box center [924, 584] width 74 height 9
click at [434, 159] on span "Material öffnen" at bounding box center [435, 161] width 41 height 7
click at [895, 589] on span "Abschließen und weiter" at bounding box center [924, 584] width 74 height 9
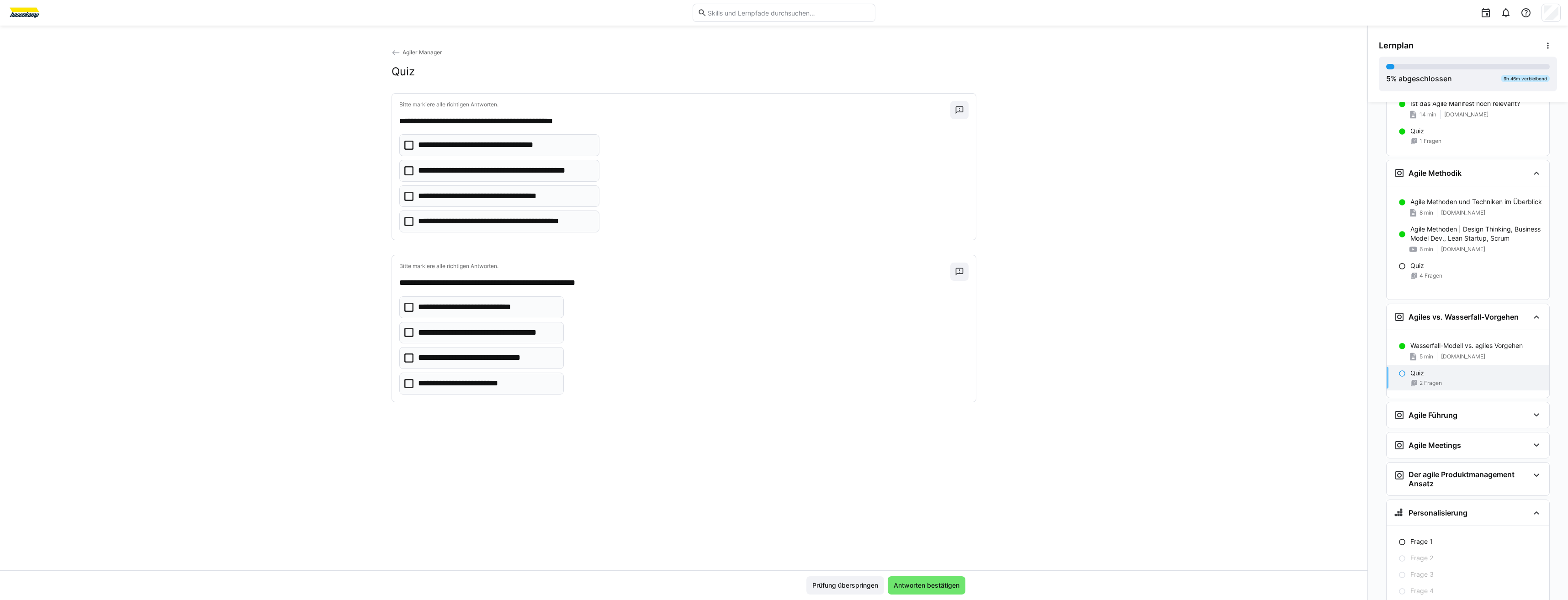
click at [438, 198] on p "**********" at bounding box center [493, 196] width 149 height 12
click at [446, 376] on eds-checkbox "**********" at bounding box center [481, 383] width 165 height 21
click at [945, 582] on span "Antworten bestätigen" at bounding box center [927, 584] width 68 height 9
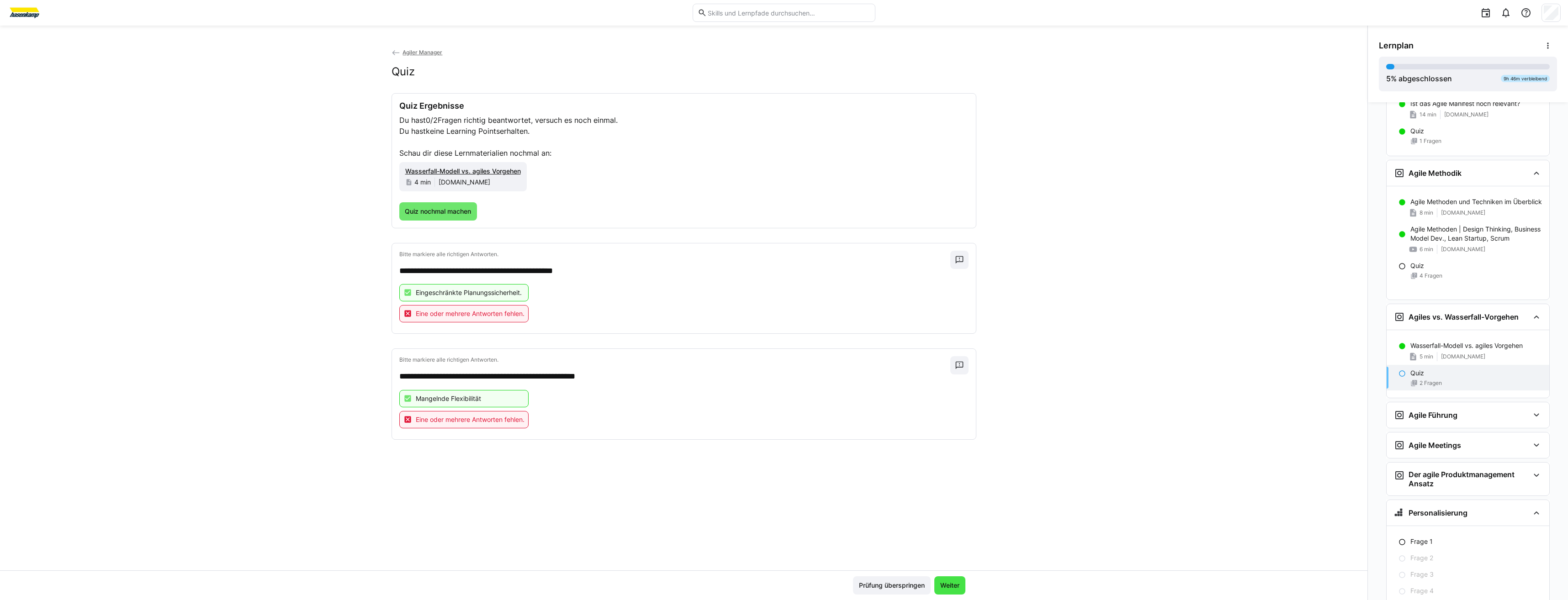
click at [949, 584] on span "Weiter" at bounding box center [949, 584] width 22 height 9
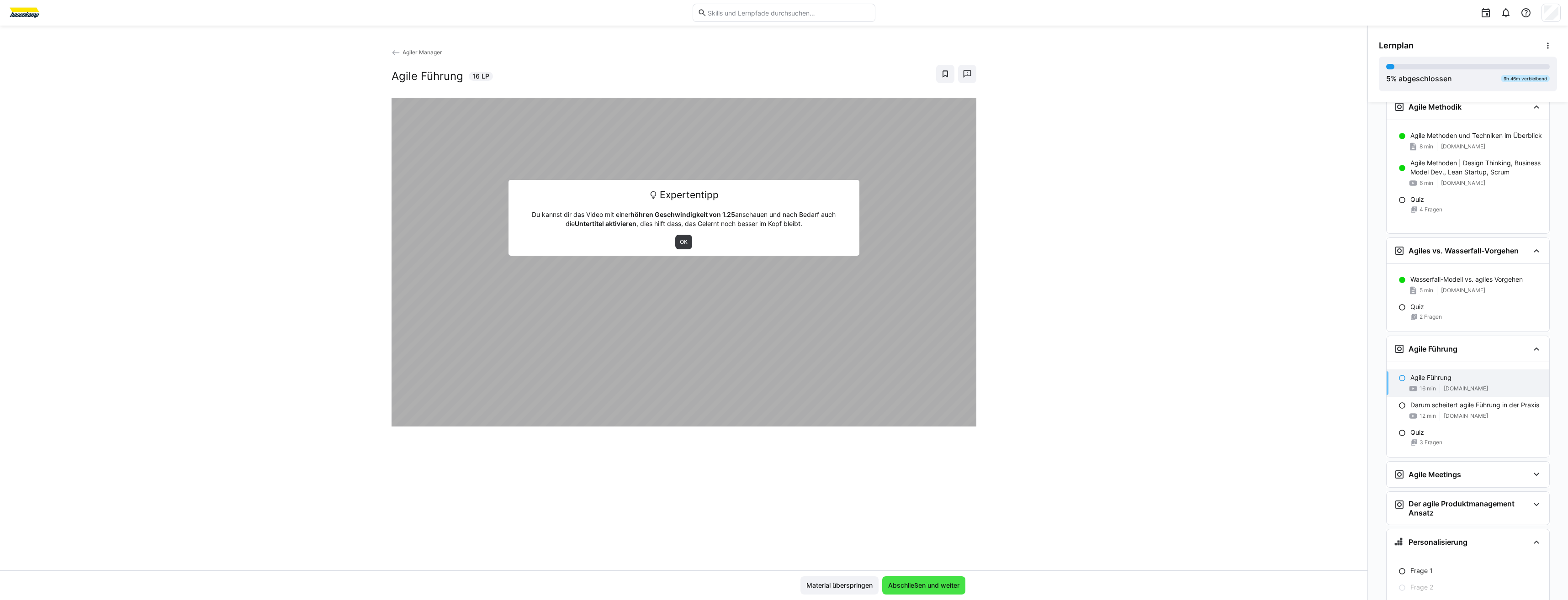
scroll to position [639, 0]
click at [679, 242] on span "OK" at bounding box center [683, 241] width 10 height 7
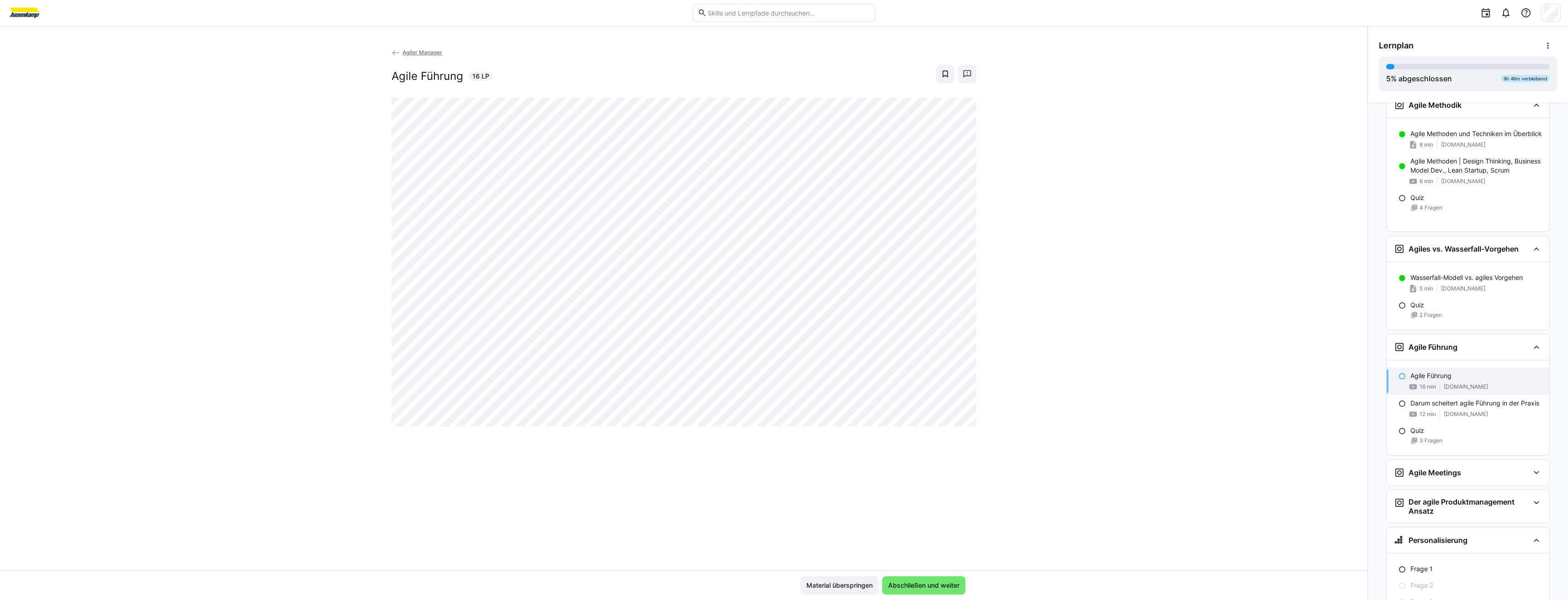
click at [495, 478] on div "Agiler Manager Agile Führung 16 LP" at bounding box center [683, 309] width 1368 height 523
click at [1324, 431] on div "Agiler Manager Agile Führung 16 LP" at bounding box center [683, 309] width 1368 height 523
